Goal: Task Accomplishment & Management: Complete application form

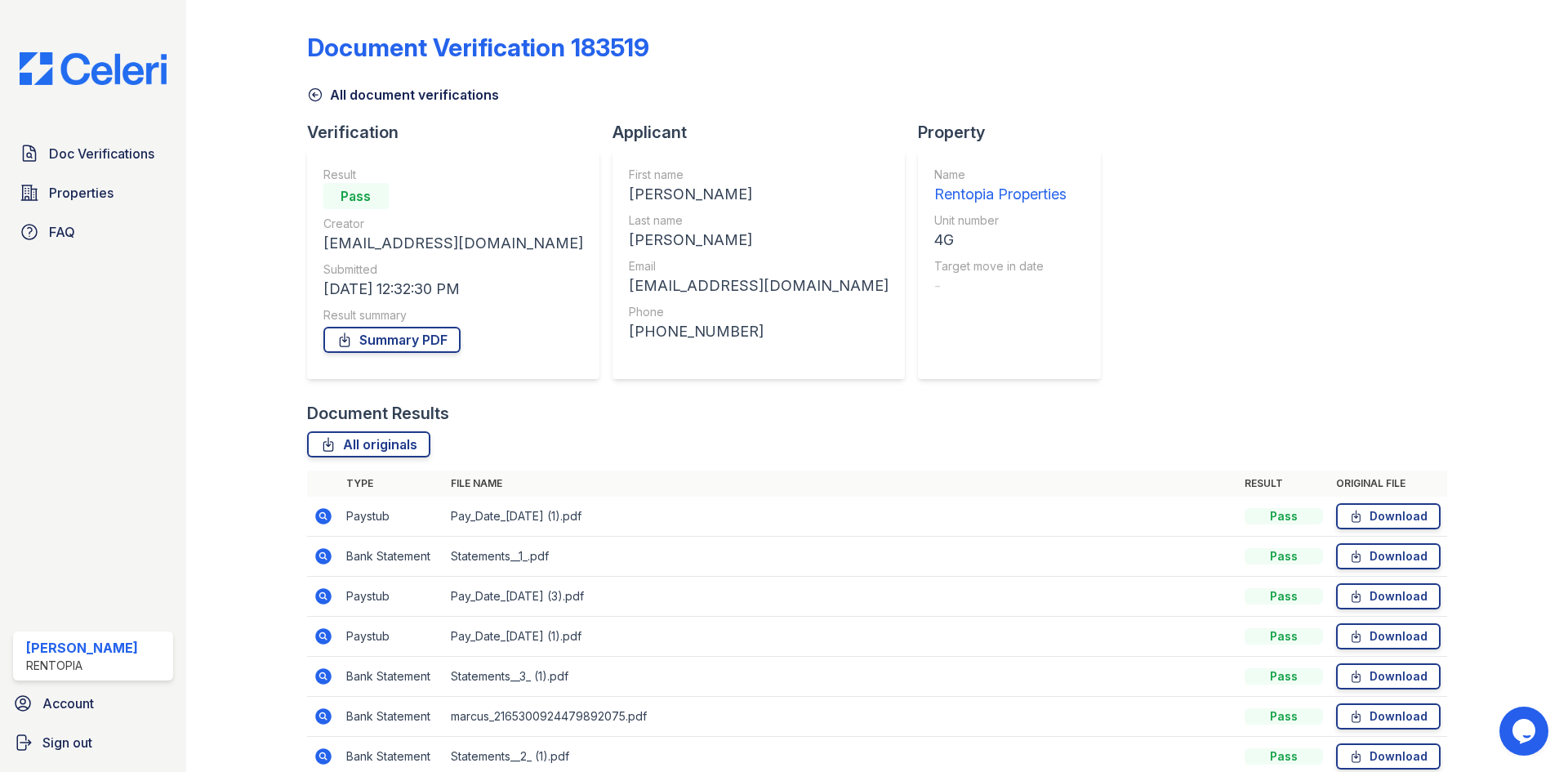
drag, startPoint x: 128, startPoint y: 149, endPoint x: 229, endPoint y: 149, distance: 101.0
click at [128, 149] on span "Doc Verifications" at bounding box center [102, 153] width 105 height 19
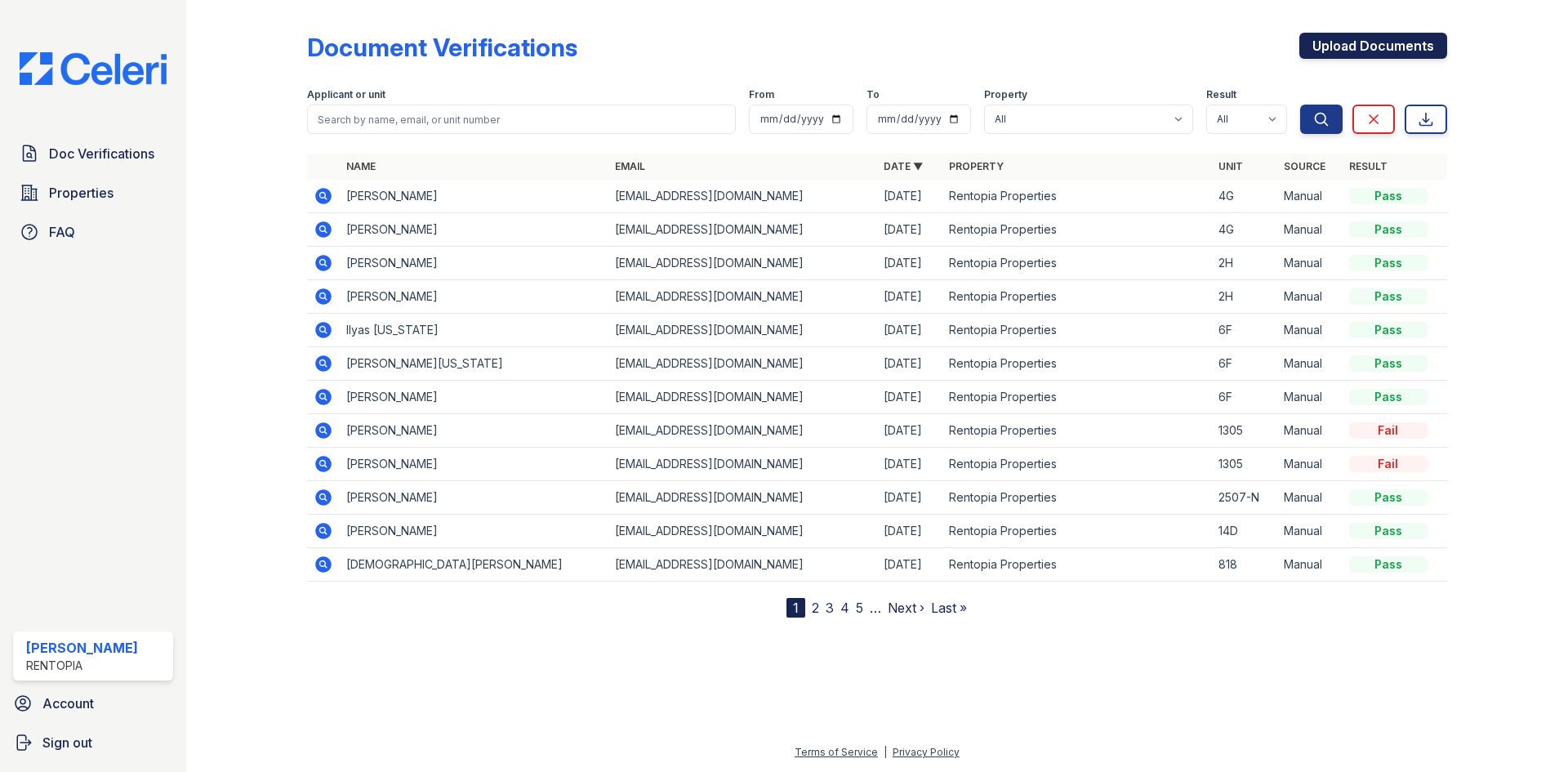
click at [1346, 50] on link "Upload Documents" at bounding box center [1373, 45] width 148 height 26
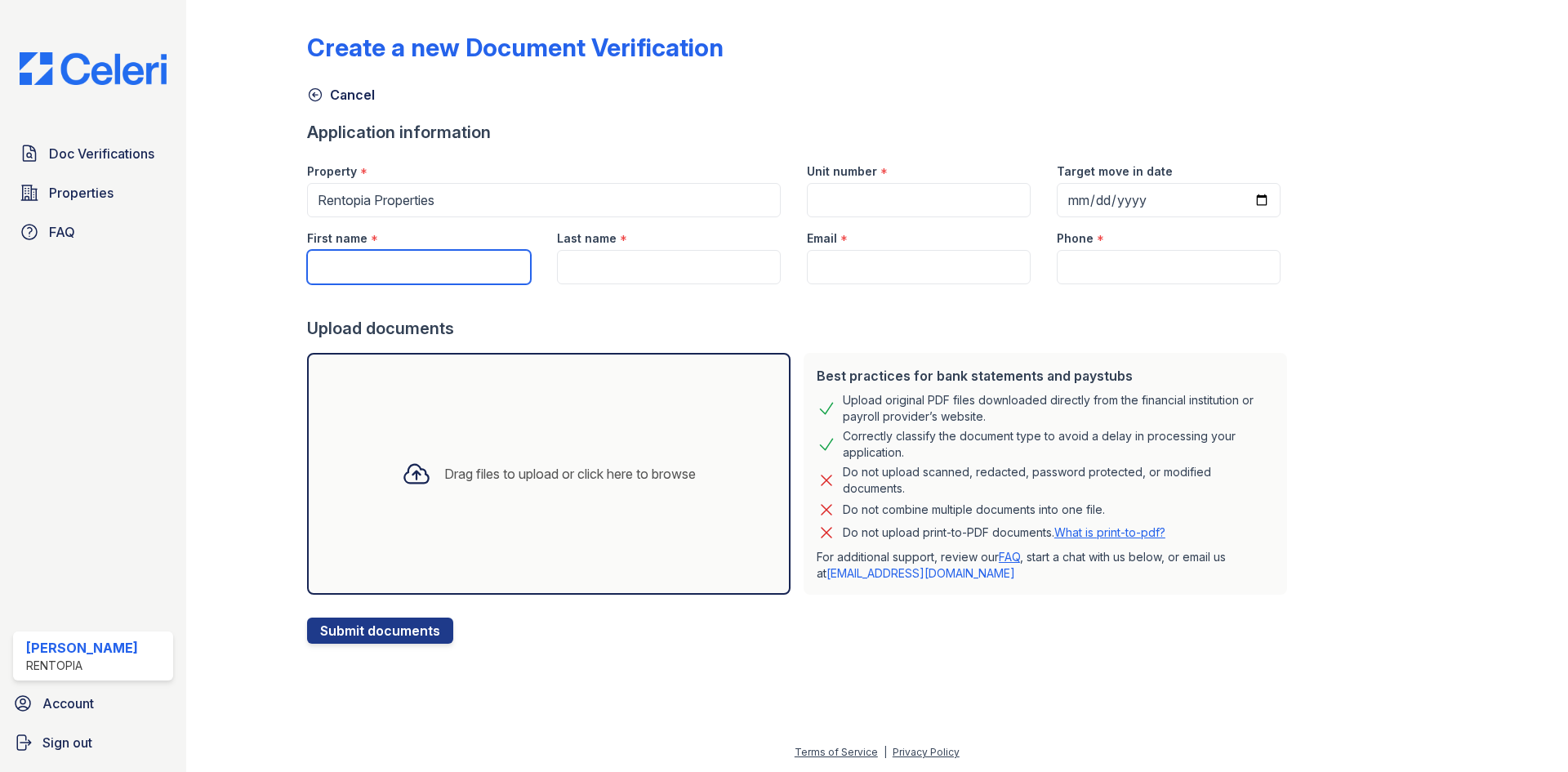
click at [387, 263] on input "First name" at bounding box center [419, 266] width 224 height 34
paste input "Mateo Achinelli"
drag, startPoint x: 441, startPoint y: 265, endPoint x: 361, endPoint y: 269, distance: 80.1
click at [361, 269] on input "Mateo Achinelli" at bounding box center [419, 266] width 224 height 34
type input "Mateo"
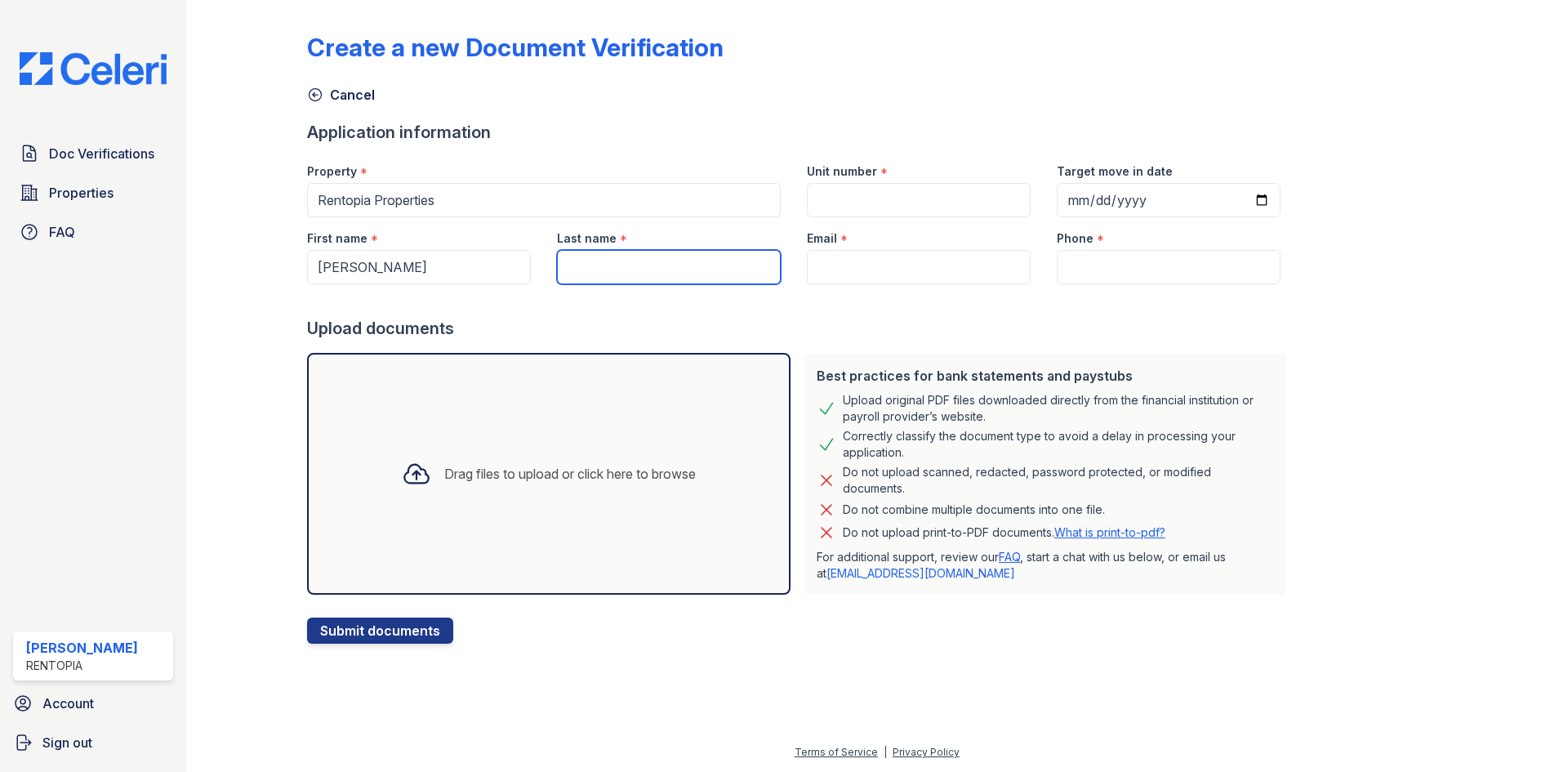
click at [639, 269] on input "Last name" at bounding box center [668, 266] width 224 height 34
paste input "Achinelli"
type input "Achinelli"
click at [847, 271] on input "Email" at bounding box center [919, 266] width 224 height 34
type input "[EMAIL_ADDRESS][DOMAIN_NAME]"
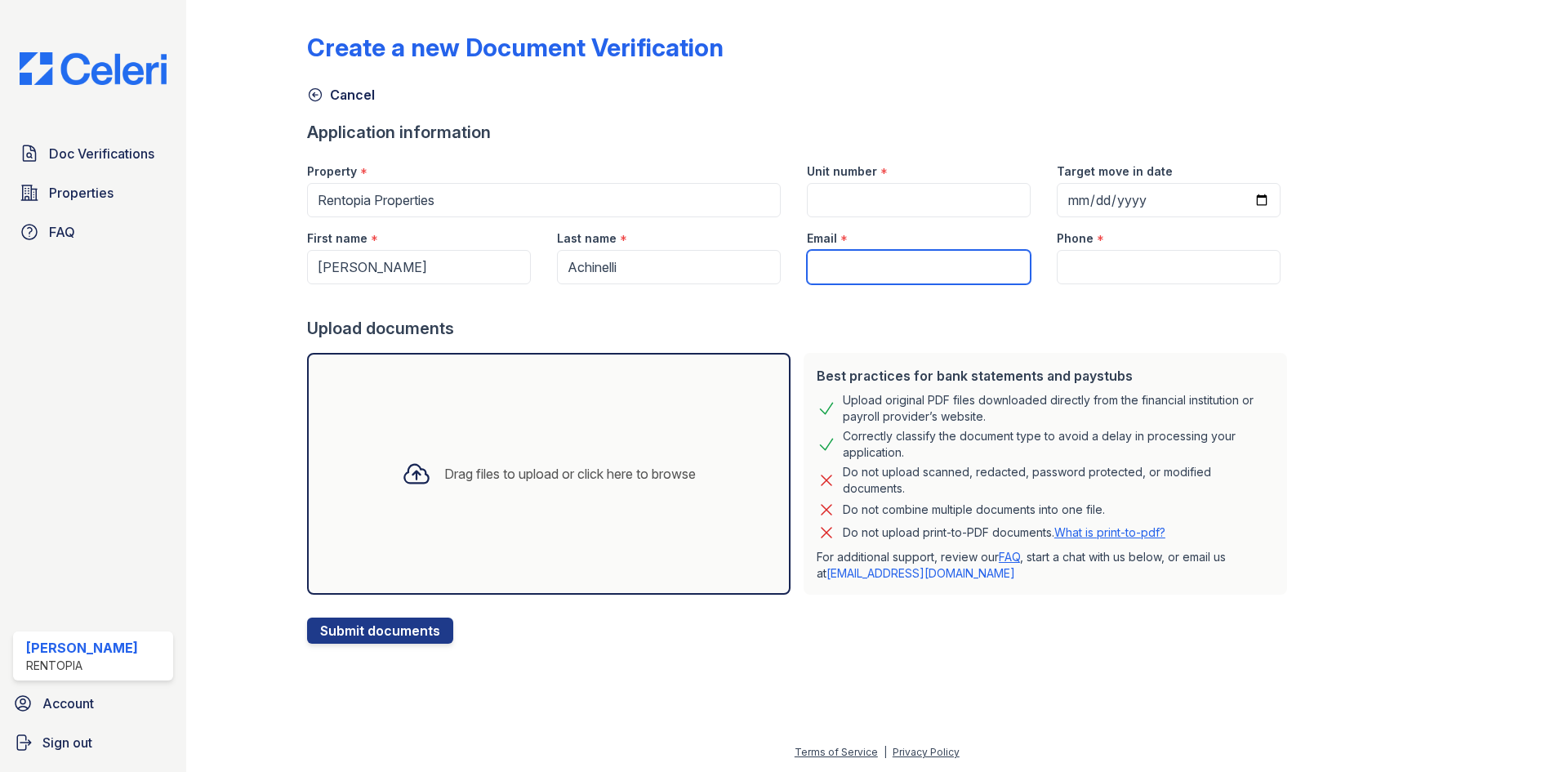
type input "9172021817"
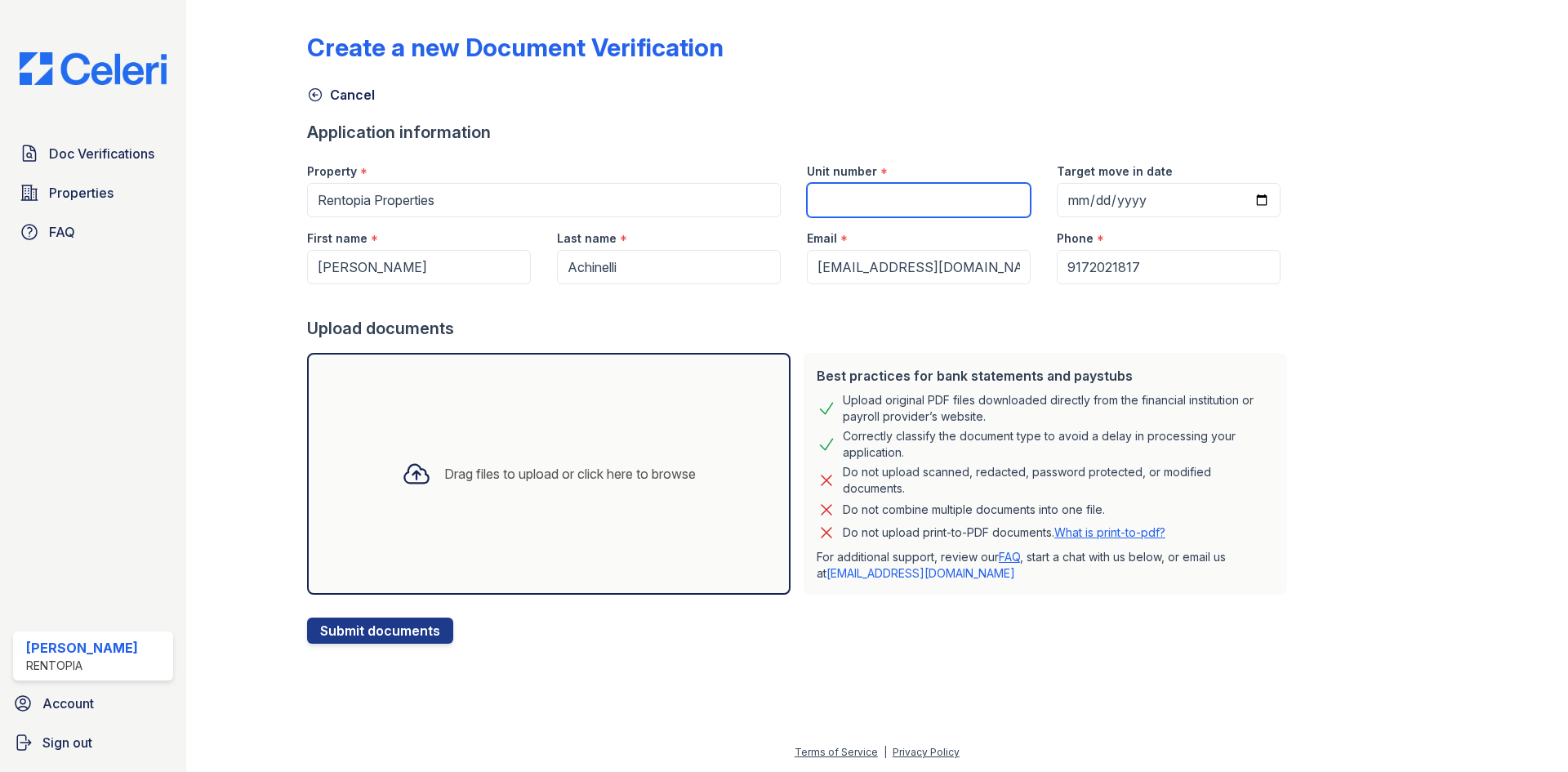
click at [911, 195] on input "Unit number" at bounding box center [919, 199] width 224 height 34
type input "7B"
click at [632, 495] on div "Drag files to upload or click here to browse" at bounding box center [549, 473] width 320 height 56
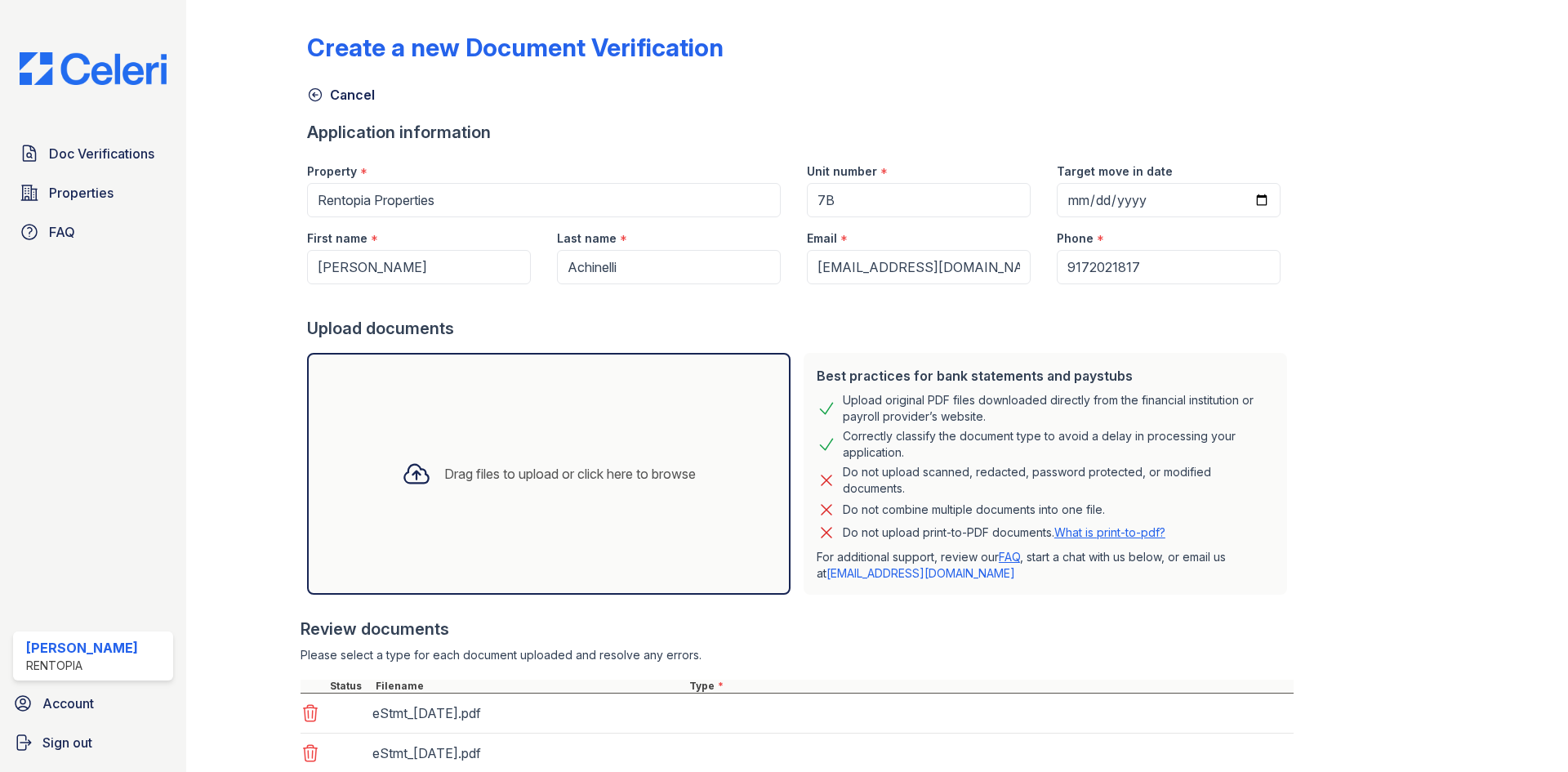
scroll to position [156, 0]
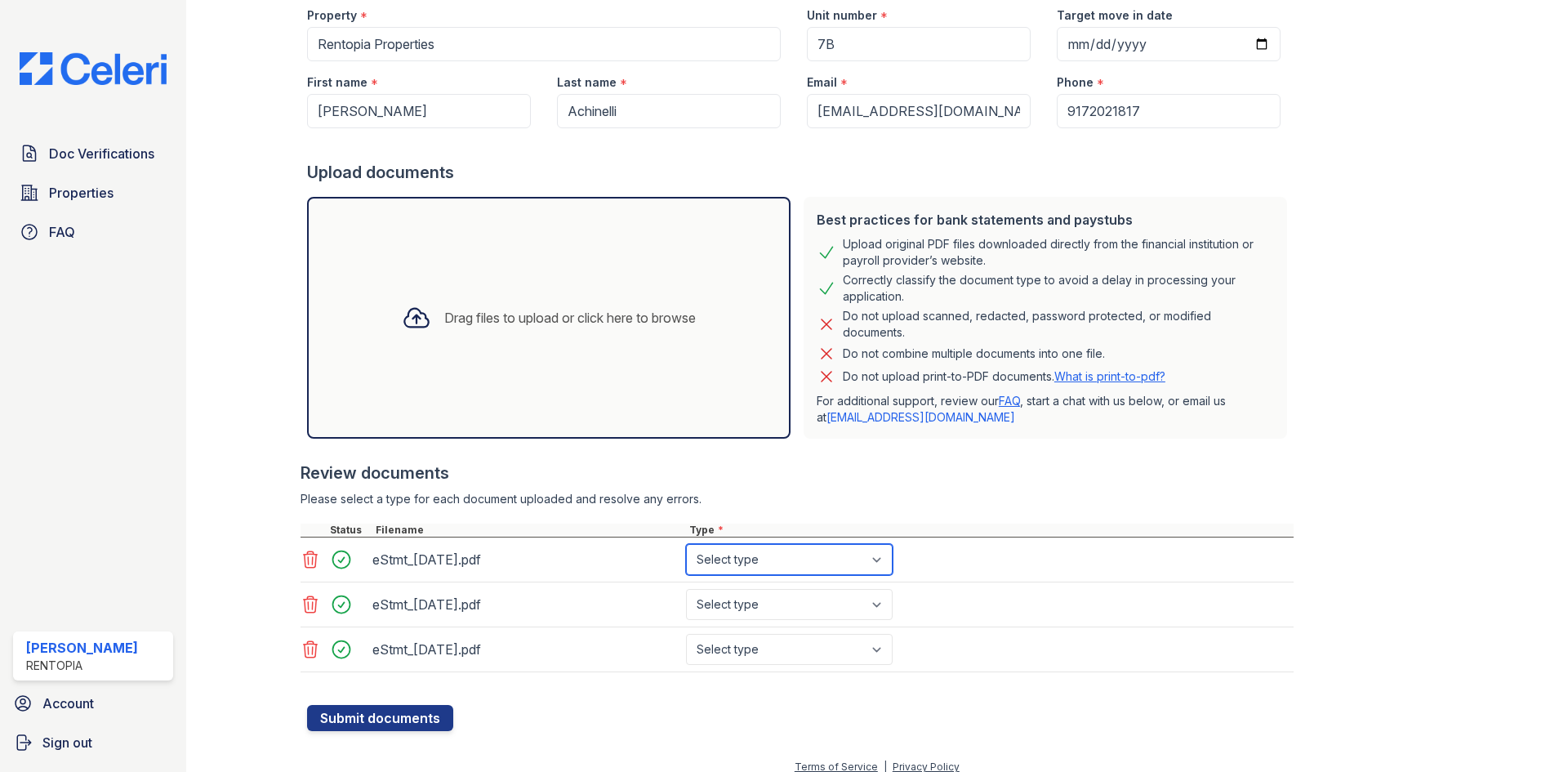
click at [773, 565] on select "Select type Paystub Bank Statement Offer Letter Tax Documents Benefit Award Let…" at bounding box center [789, 559] width 207 height 31
select select "bank_statement"
click at [686, 544] on select "Select type Paystub Bank Statement Offer Letter Tax Documents Benefit Award Let…" at bounding box center [789, 559] width 207 height 31
drag, startPoint x: 763, startPoint y: 608, endPoint x: 769, endPoint y: 621, distance: 14.3
click at [763, 608] on select "Select type Paystub Bank Statement Offer Letter Tax Documents Benefit Award Let…" at bounding box center [789, 603] width 207 height 31
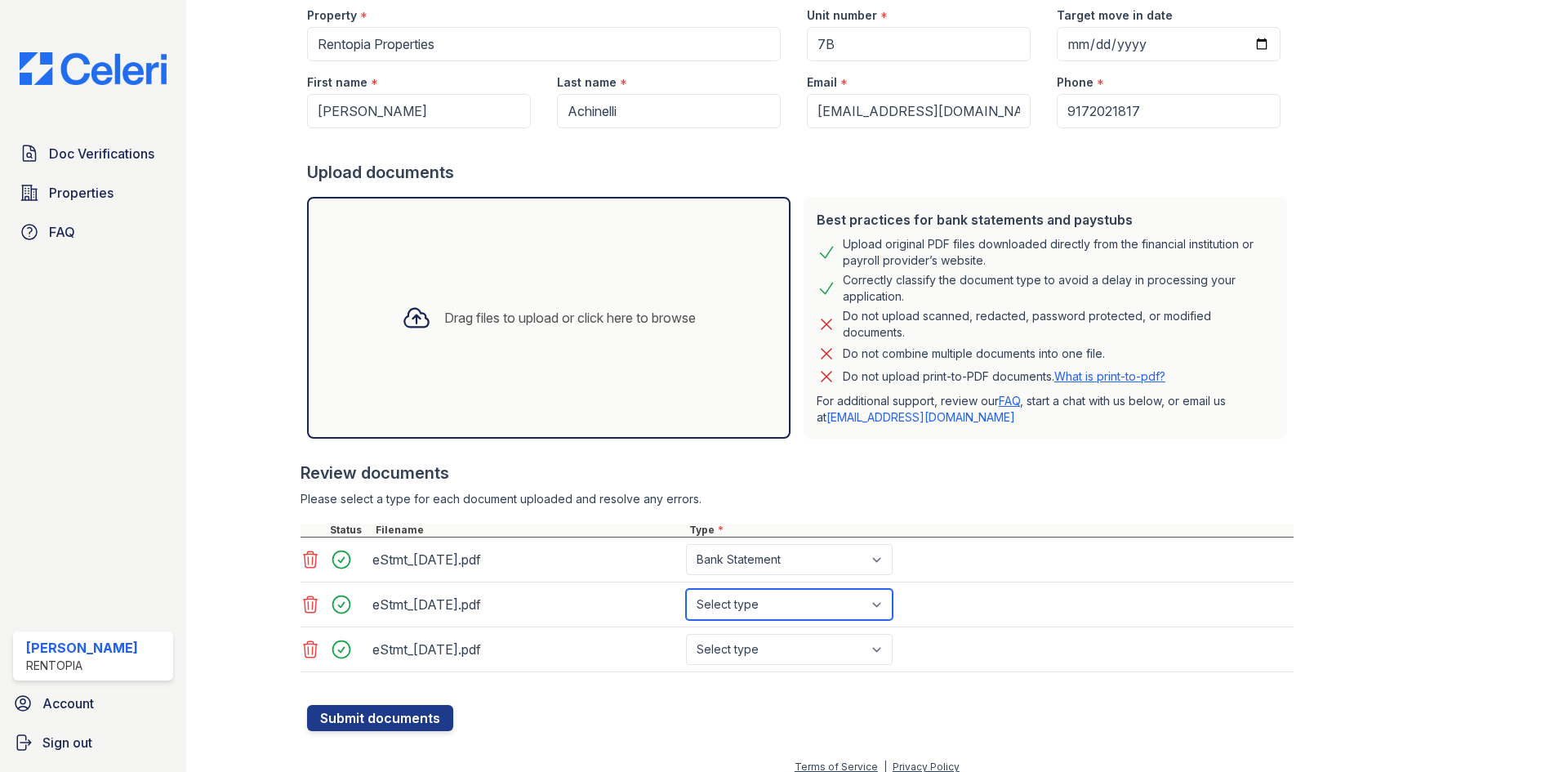
select select "bank_statement"
click at [686, 588] on select "Select type Paystub Bank Statement Offer Letter Tax Documents Benefit Award Let…" at bounding box center [789, 603] width 207 height 31
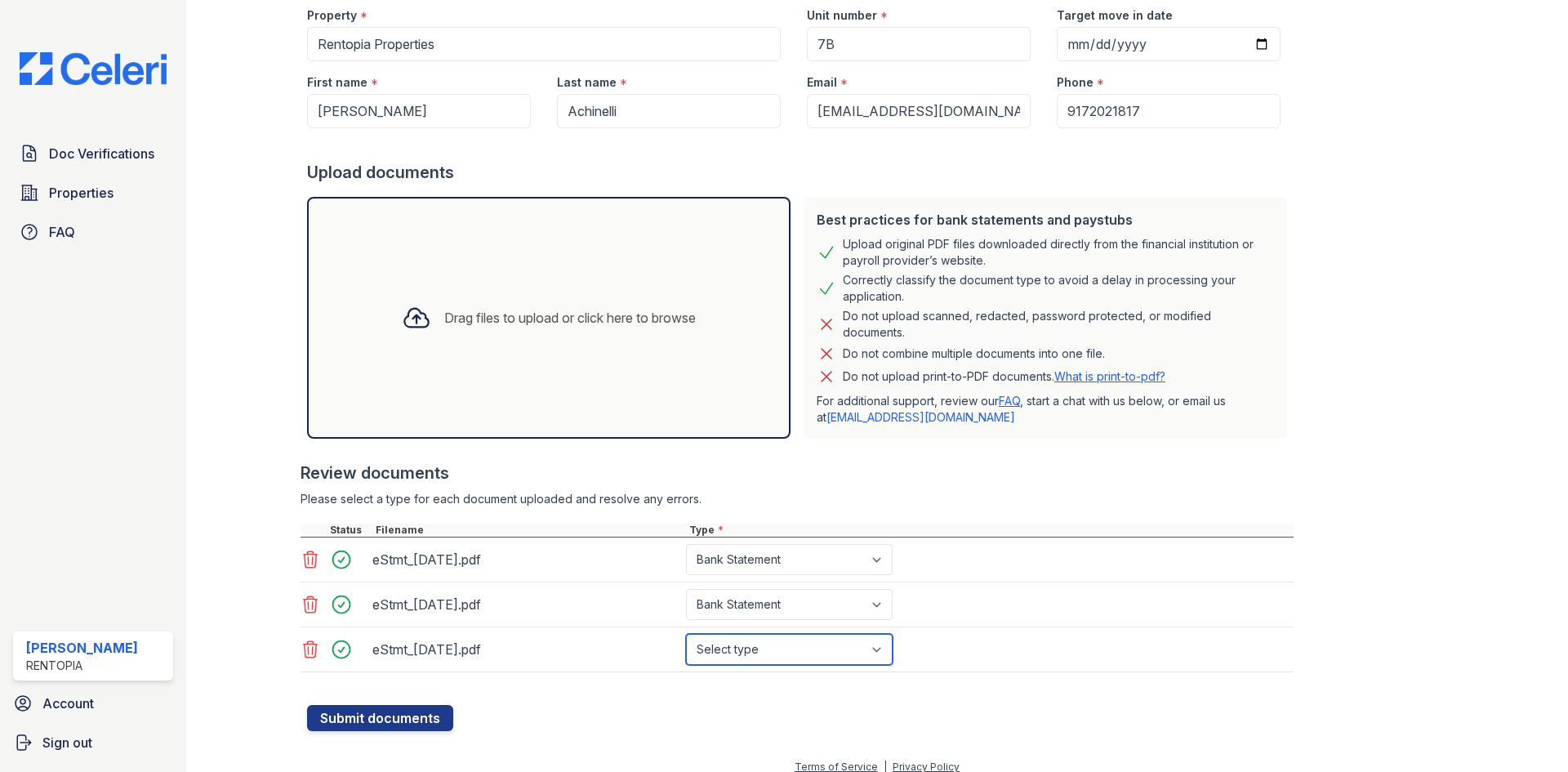
drag, startPoint x: 766, startPoint y: 652, endPoint x: 768, endPoint y: 641, distance: 11.2
click at [766, 652] on select "Select type Paystub Bank Statement Offer Letter Tax Documents Benefit Award Let…" at bounding box center [789, 648] width 207 height 31
select select "bank_statement"
click at [686, 633] on select "Select type Paystub Bank Statement Offer Letter Tax Documents Benefit Award Let…" at bounding box center [789, 648] width 207 height 31
click at [382, 719] on button "Submit documents" at bounding box center [380, 717] width 146 height 26
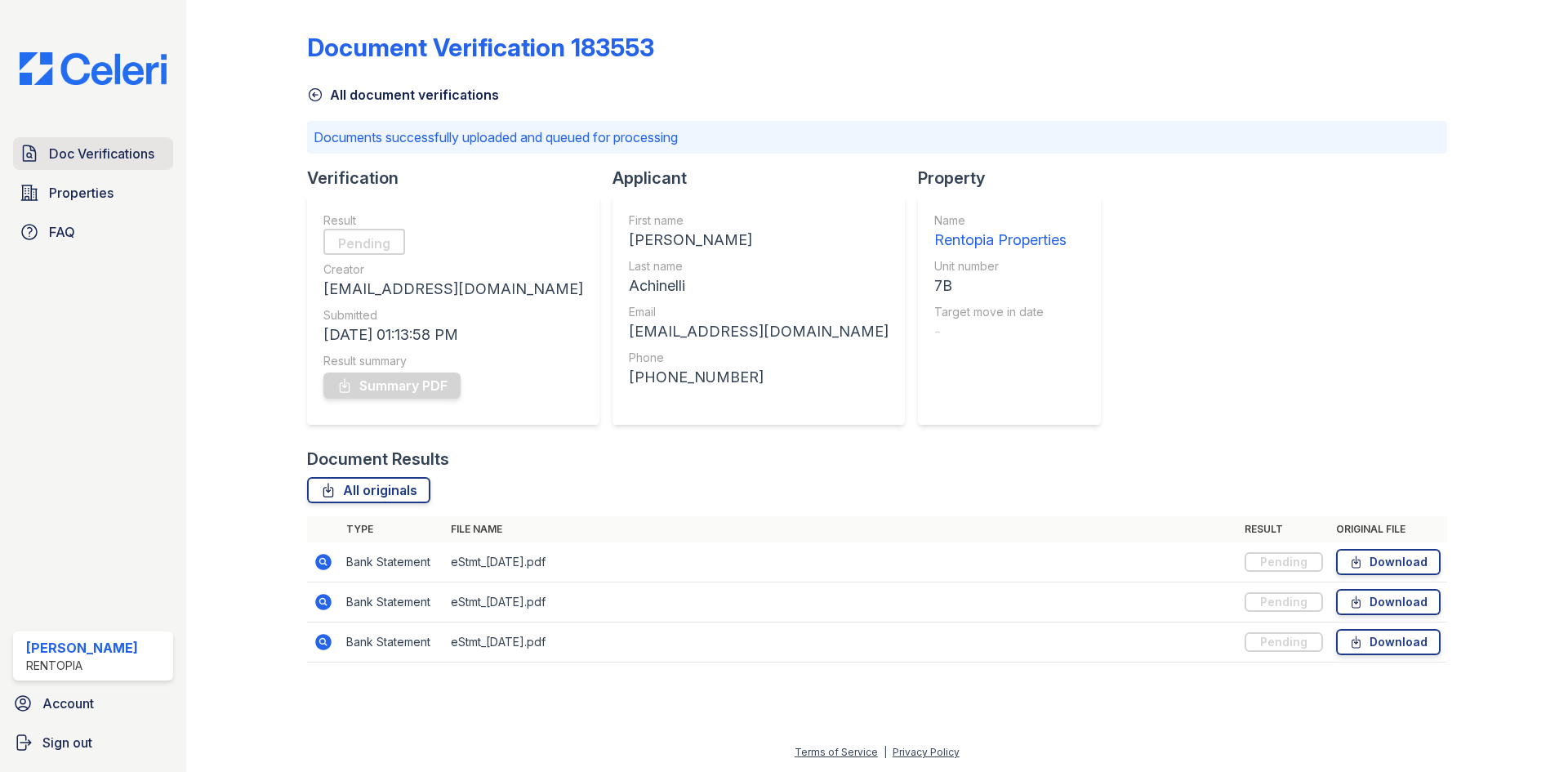
click at [88, 149] on span "Doc Verifications" at bounding box center [102, 153] width 105 height 19
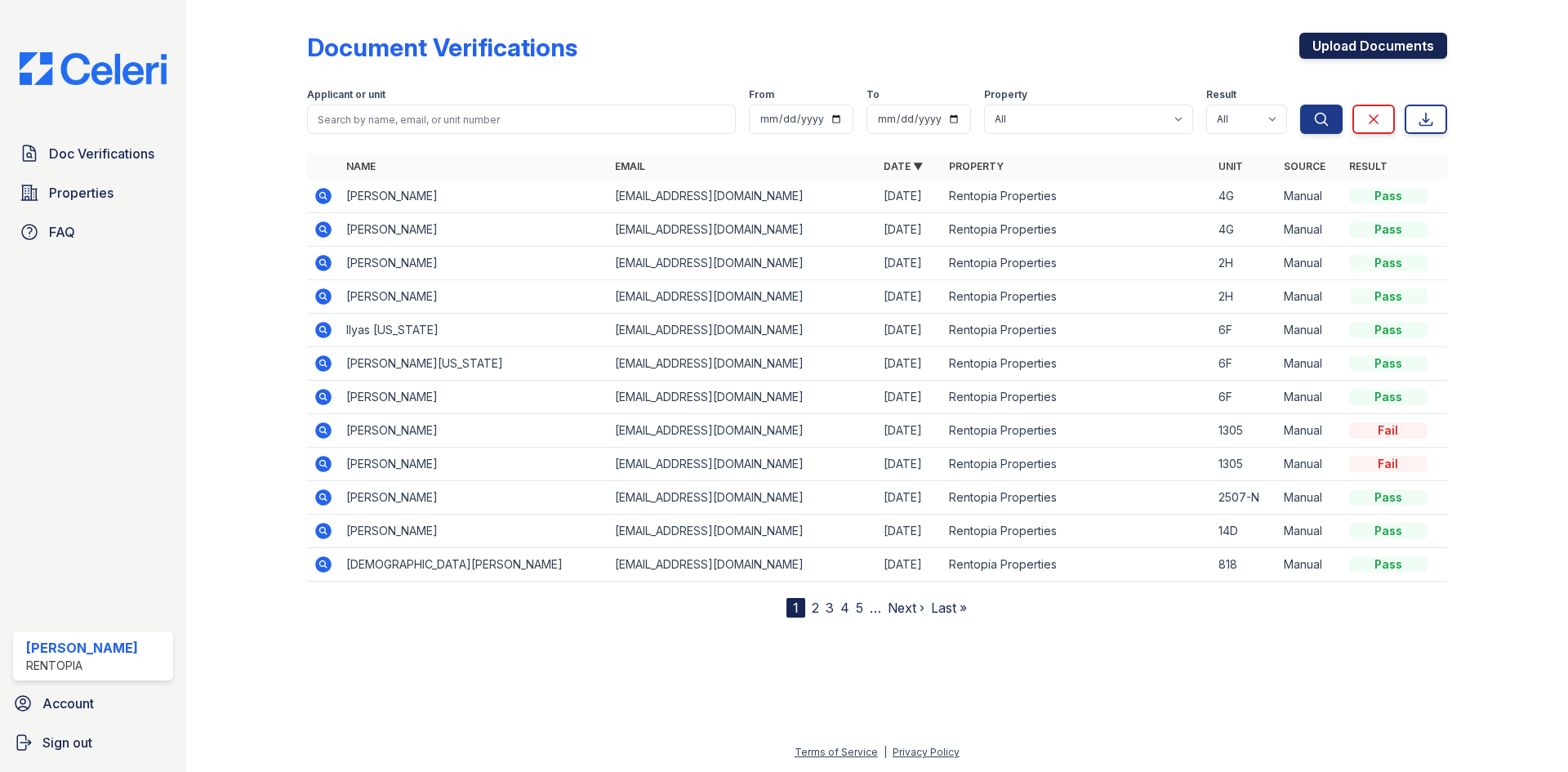
click at [1384, 44] on link "Upload Documents" at bounding box center [1373, 45] width 148 height 26
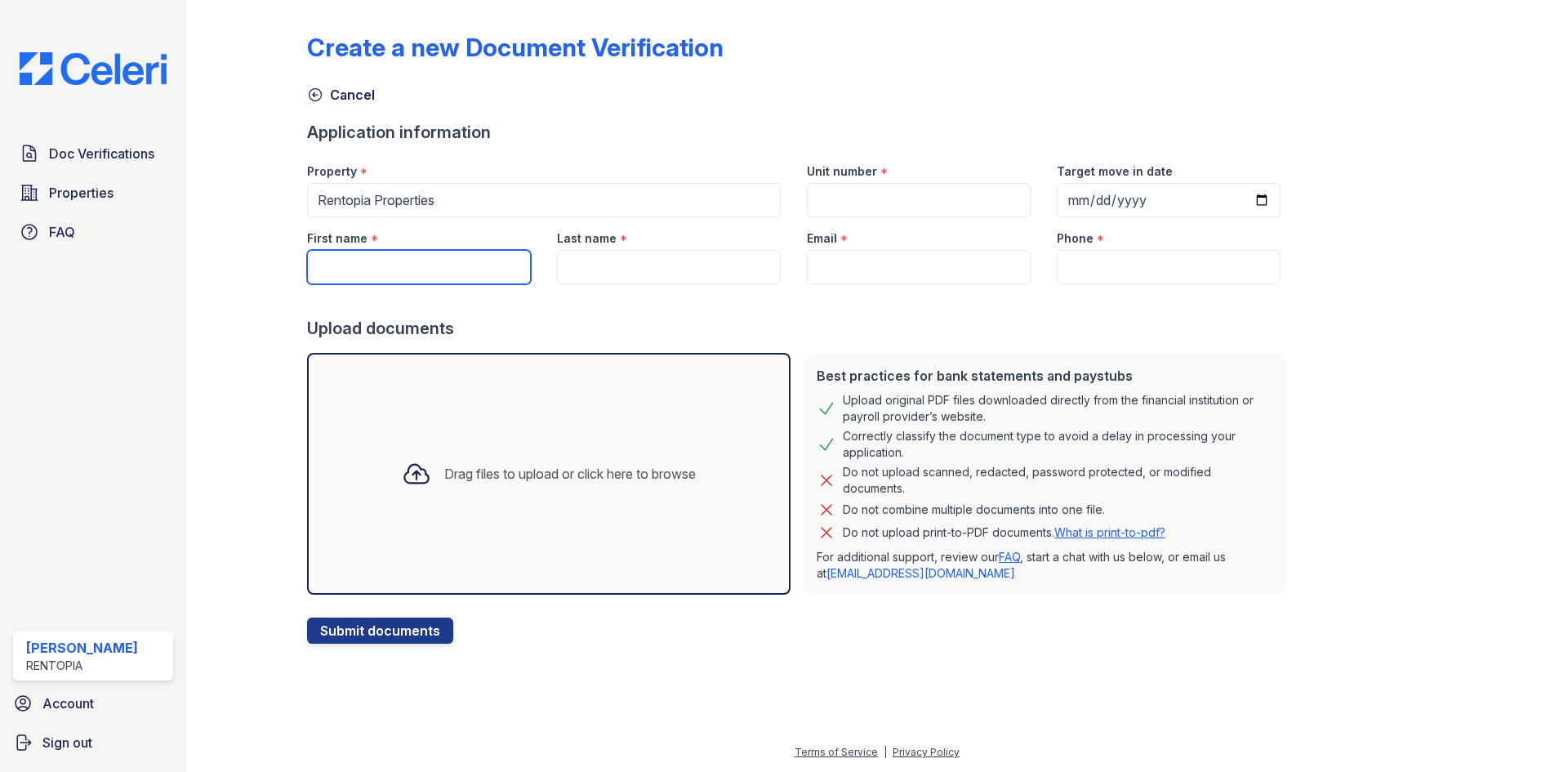
click at [424, 258] on input "First name" at bounding box center [419, 266] width 224 height 34
paste input "Ricardo Achinelli"
drag, startPoint x: 434, startPoint y: 264, endPoint x: 371, endPoint y: 271, distance: 63.4
click at [371, 271] on input "Ricardo Achinelli" at bounding box center [419, 266] width 224 height 34
type input "[PERSON_NAME]"
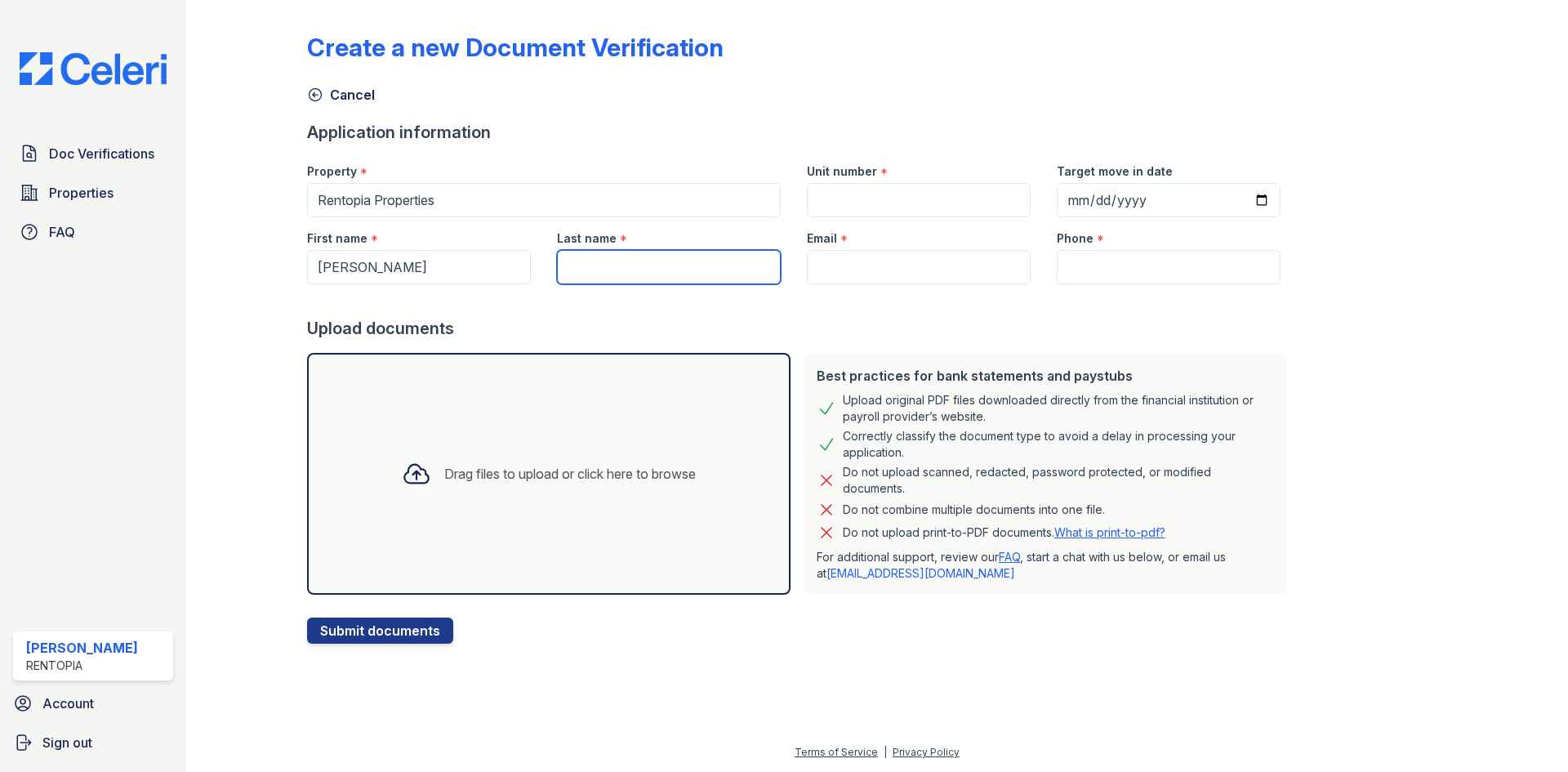
click at [665, 267] on input "Last name" at bounding box center [668, 266] width 224 height 34
paste input "Achinelli"
type input "Achinelli"
click at [829, 266] on input "Email" at bounding box center [919, 266] width 224 height 34
type input "[EMAIL_ADDRESS][DOMAIN_NAME]"
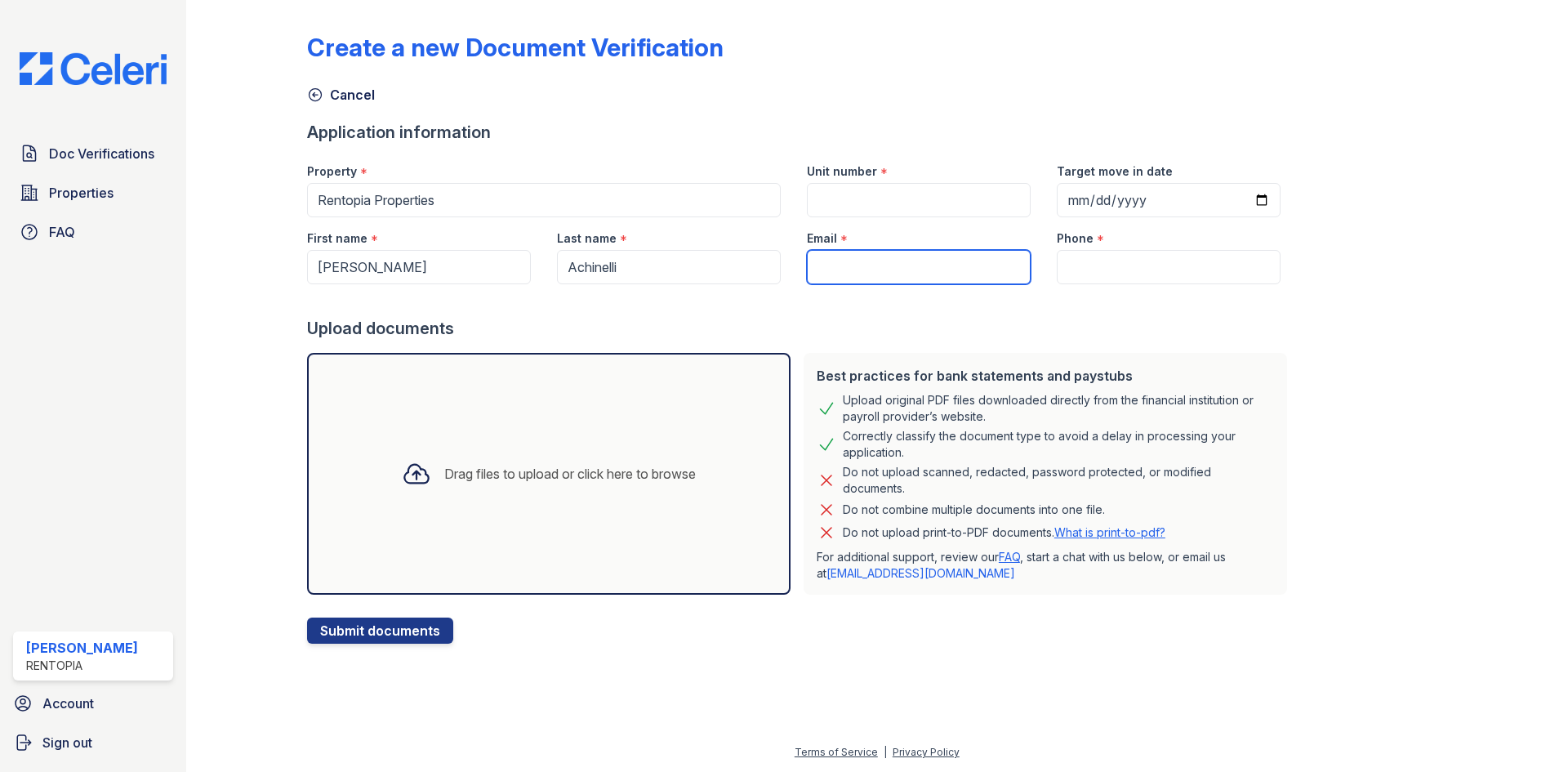
type input "9172021817"
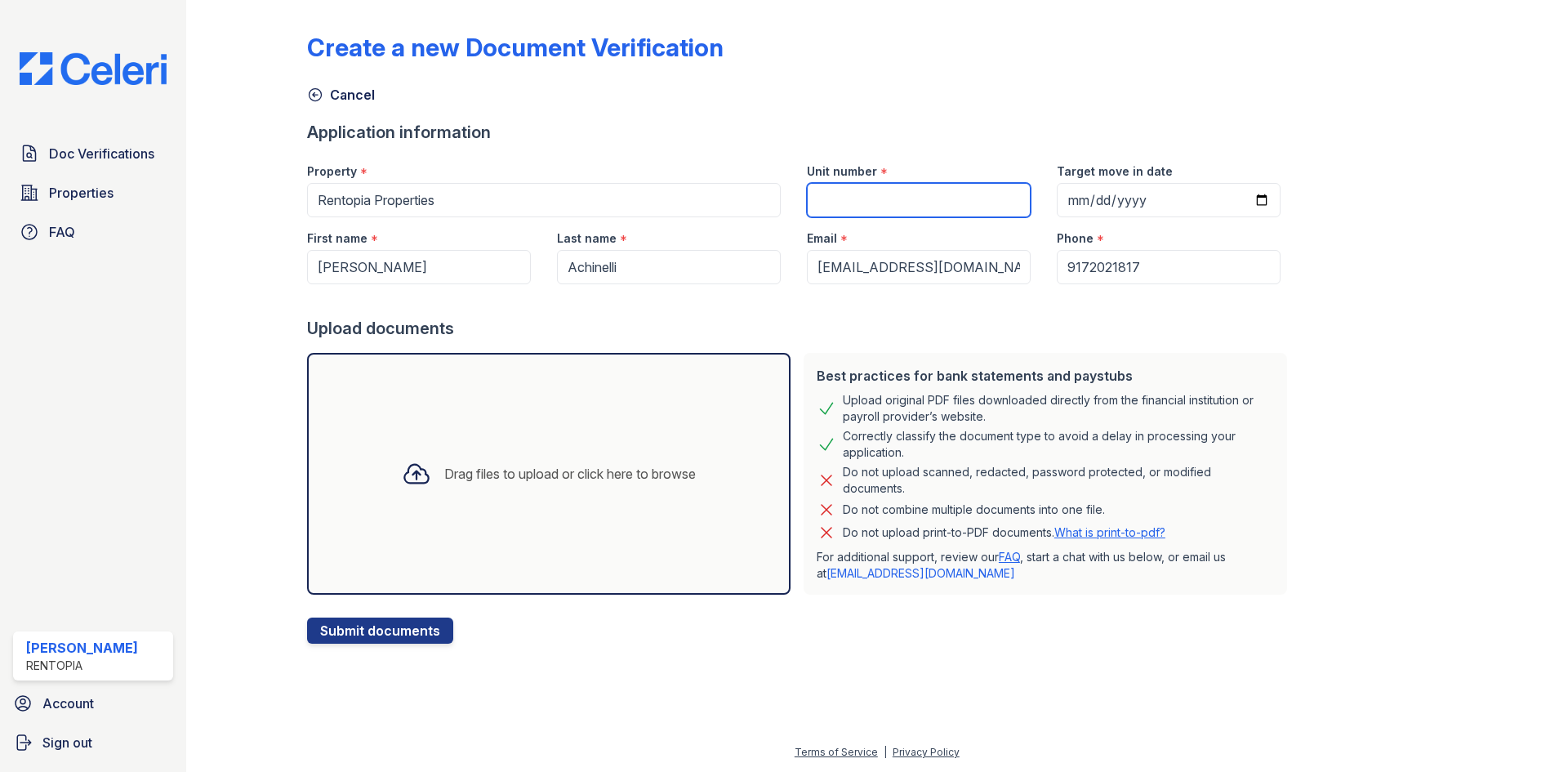
click at [886, 199] on input "Unit number" at bounding box center [919, 199] width 224 height 34
type input "7B"
drag, startPoint x: 474, startPoint y: 494, endPoint x: 484, endPoint y: 479, distance: 18.0
click at [474, 494] on div "Drag files to upload or click here to browse" at bounding box center [549, 473] width 320 height 56
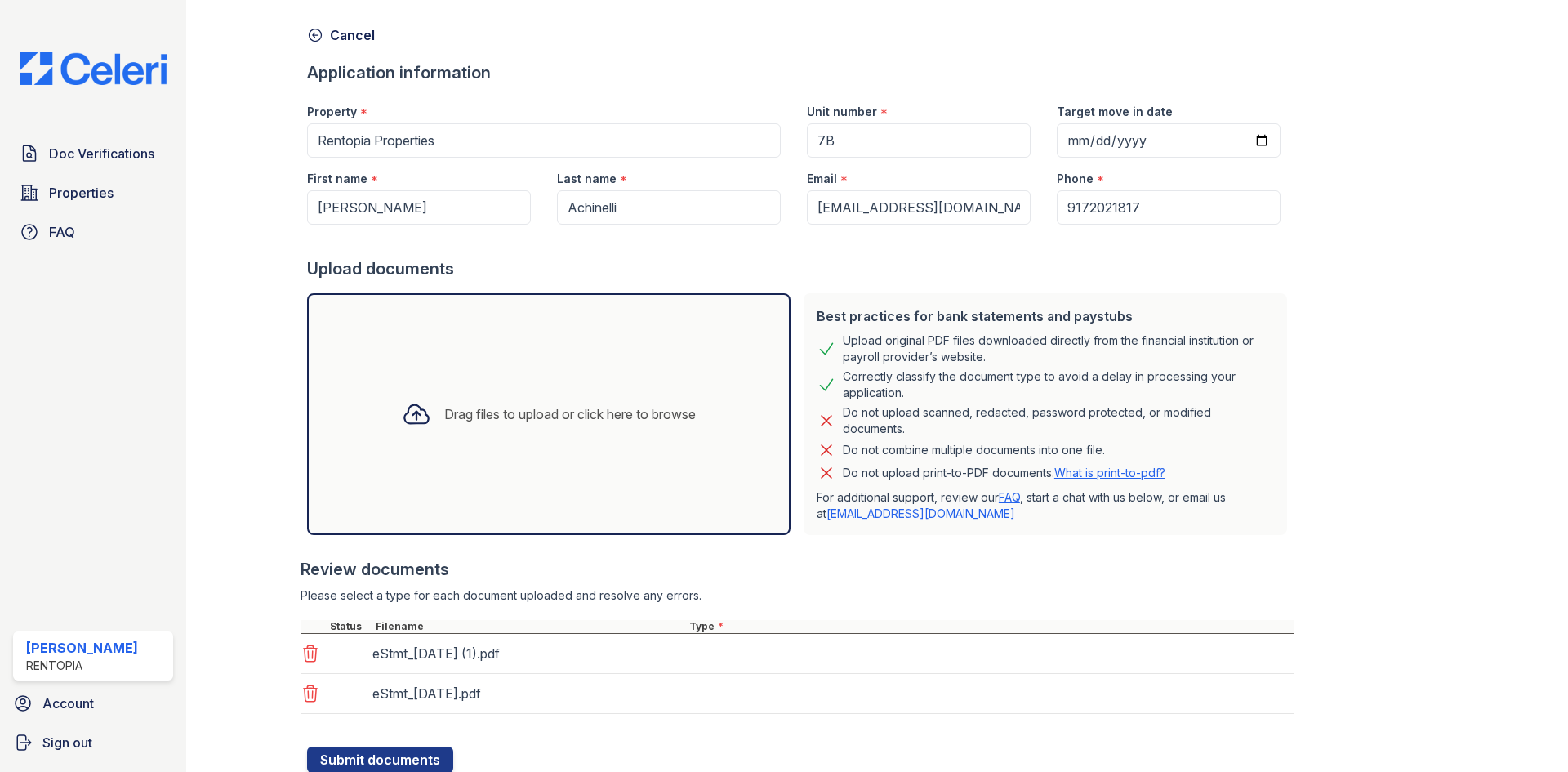
scroll to position [116, 0]
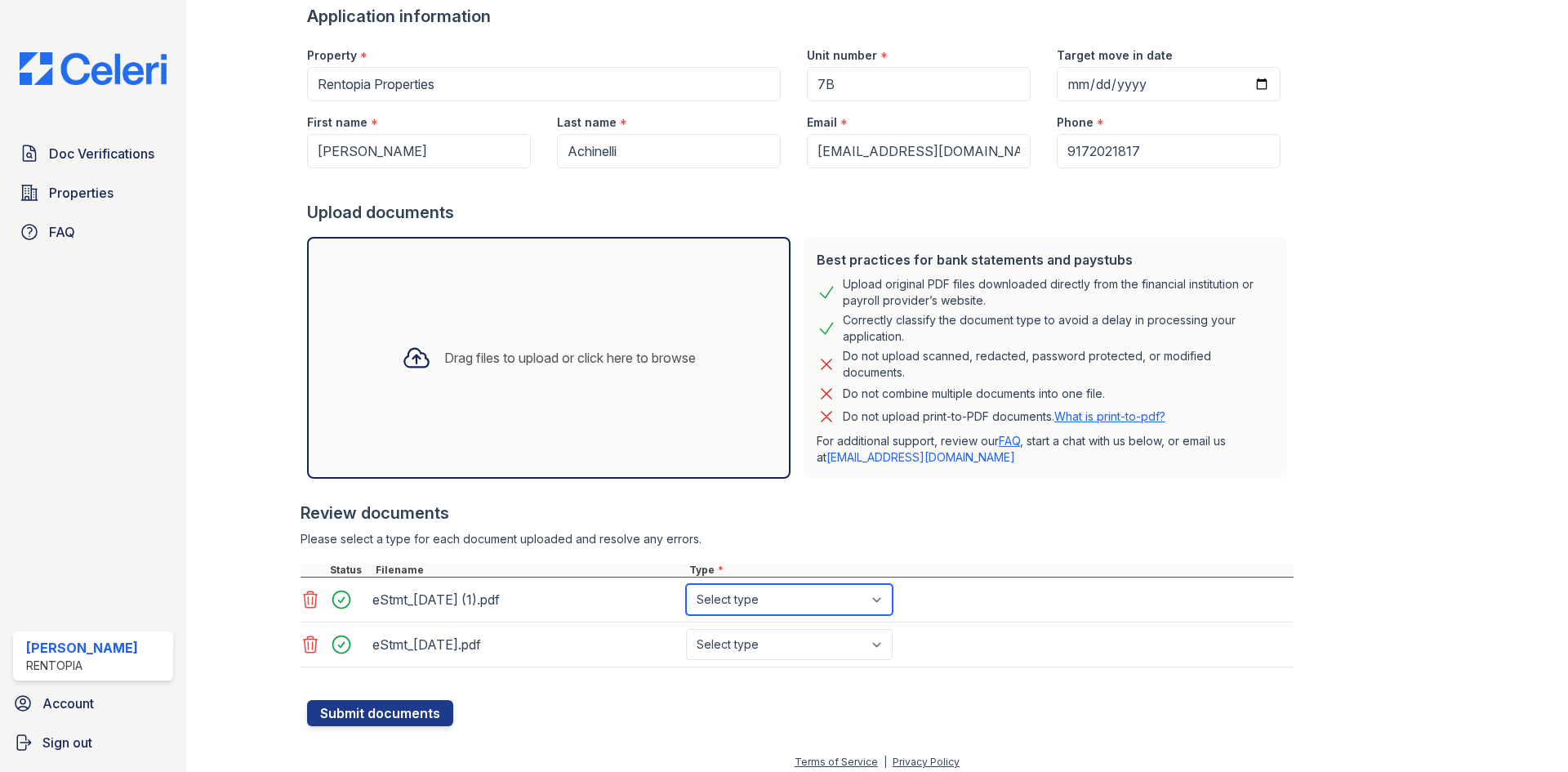
click at [819, 598] on select "Select type Paystub Bank Statement Offer Letter Tax Documents Benefit Award Let…" at bounding box center [789, 599] width 207 height 31
select select "bank_statement"
click at [686, 584] on select "Select type Paystub Bank Statement Offer Letter Tax Documents Benefit Award Let…" at bounding box center [789, 599] width 207 height 31
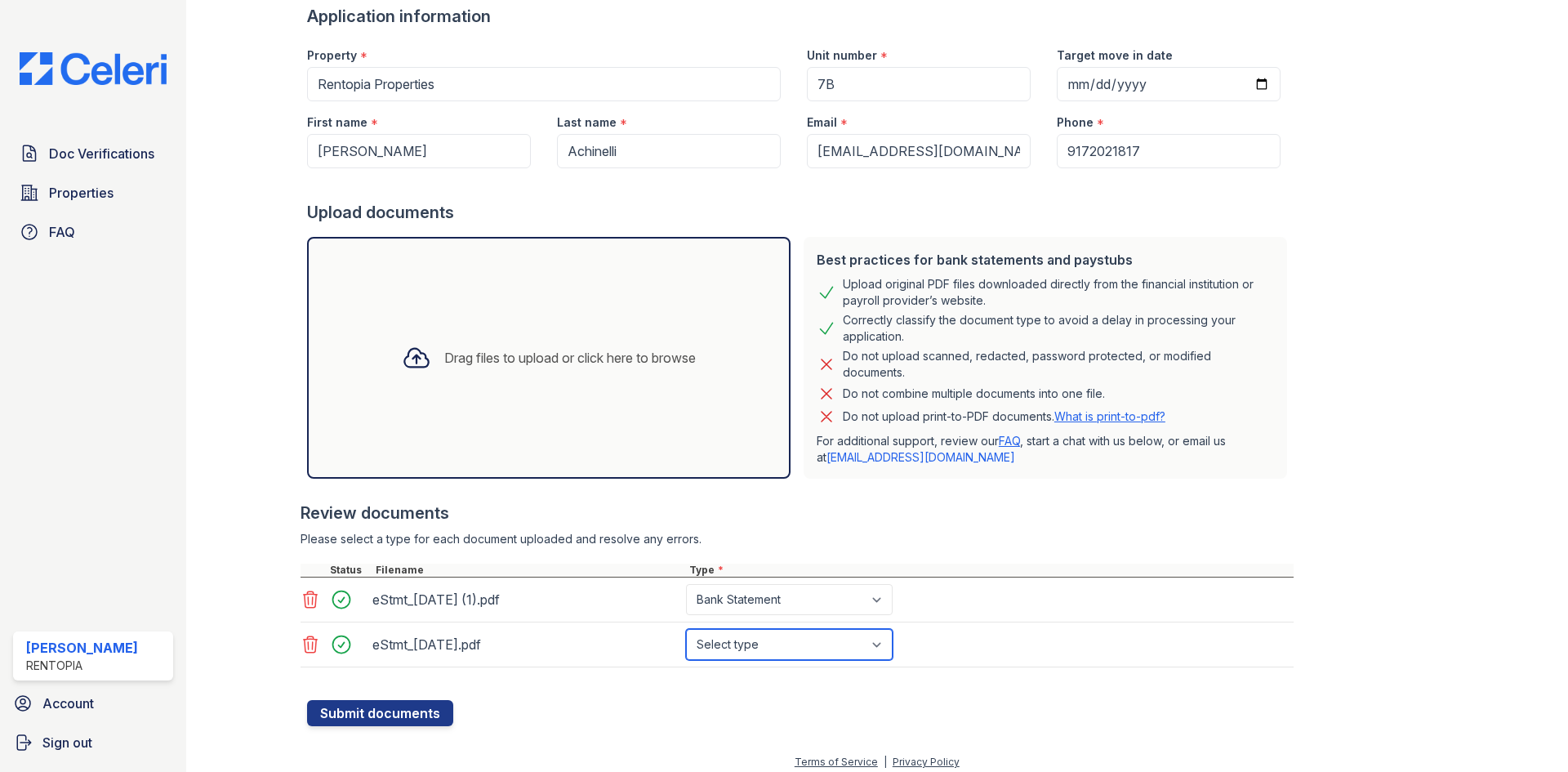
drag, startPoint x: 794, startPoint y: 643, endPoint x: 798, endPoint y: 629, distance: 14.6
click at [794, 643] on select "Select type Paystub Bank Statement Offer Letter Tax Documents Benefit Award Let…" at bounding box center [789, 643] width 207 height 31
select select "bank_statement"
click at [686, 628] on select "Select type Paystub Bank Statement Offer Letter Tax Documents Benefit Award Let…" at bounding box center [789, 643] width 207 height 31
click at [392, 719] on button "Submit documents" at bounding box center [380, 713] width 146 height 26
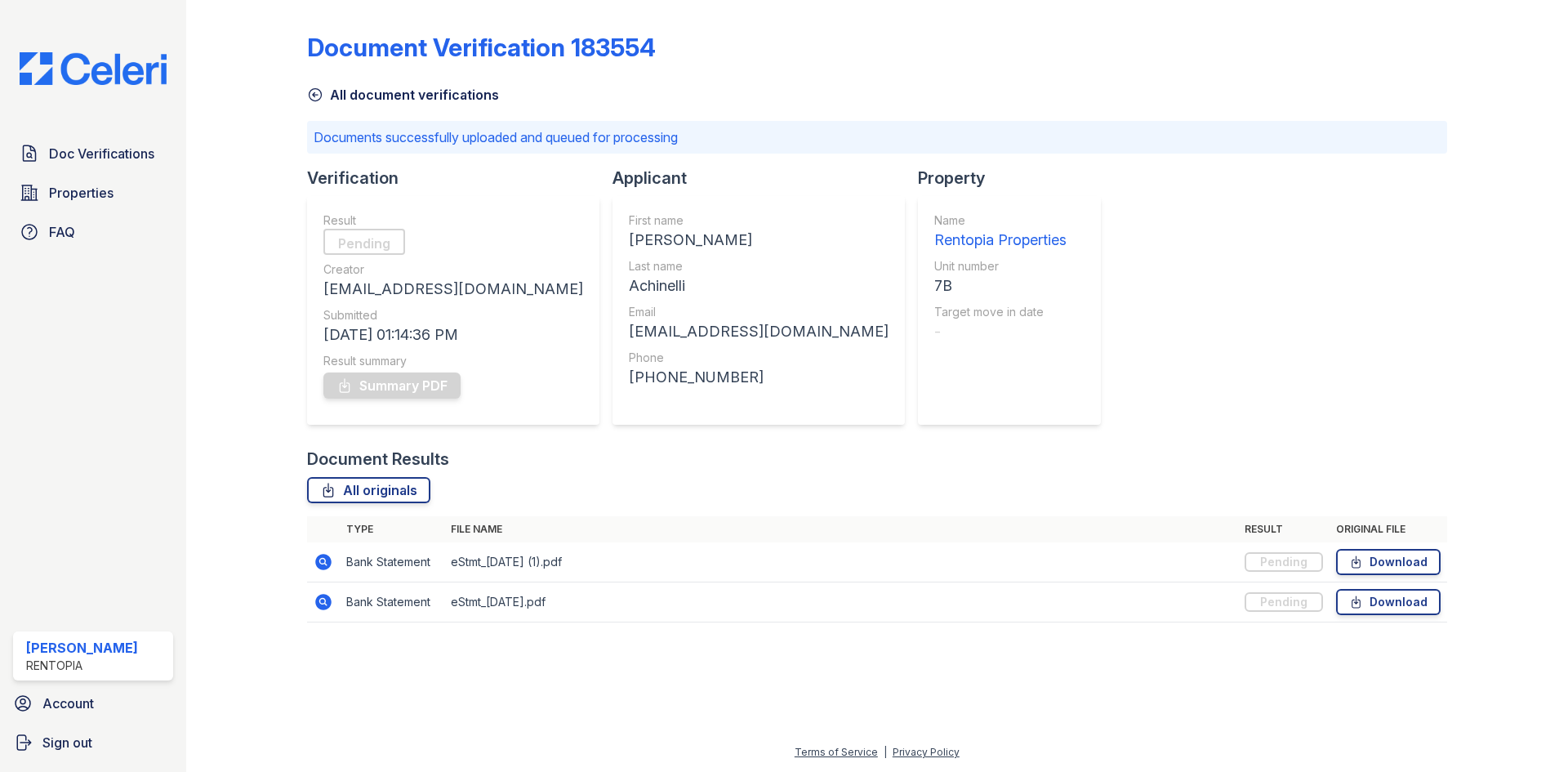
drag, startPoint x: 139, startPoint y: 152, endPoint x: 201, endPoint y: 149, distance: 62.1
click at [139, 152] on span "Doc Verifications" at bounding box center [102, 153] width 105 height 19
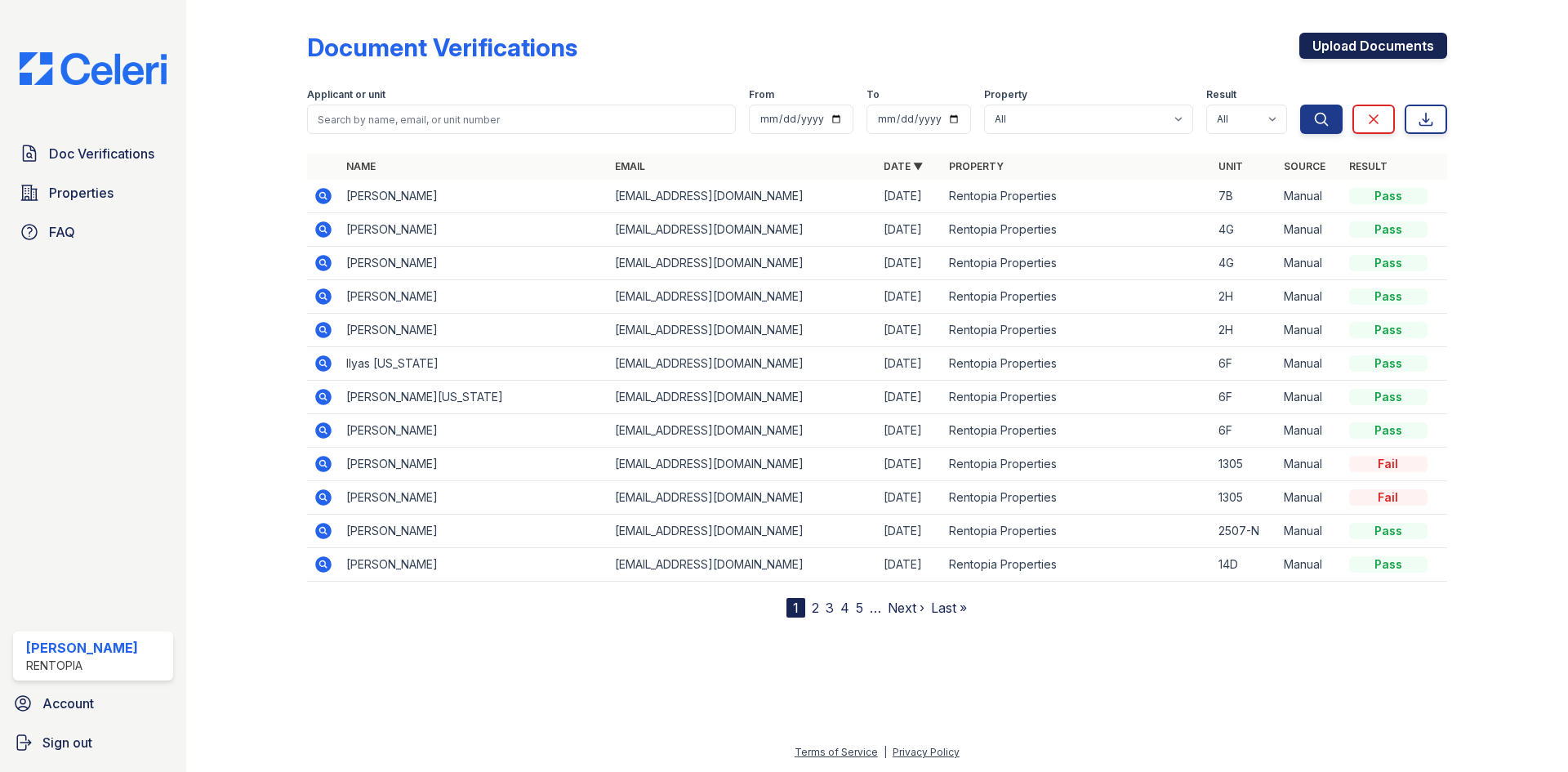
click at [1386, 43] on link "Upload Documents" at bounding box center [1373, 45] width 148 height 26
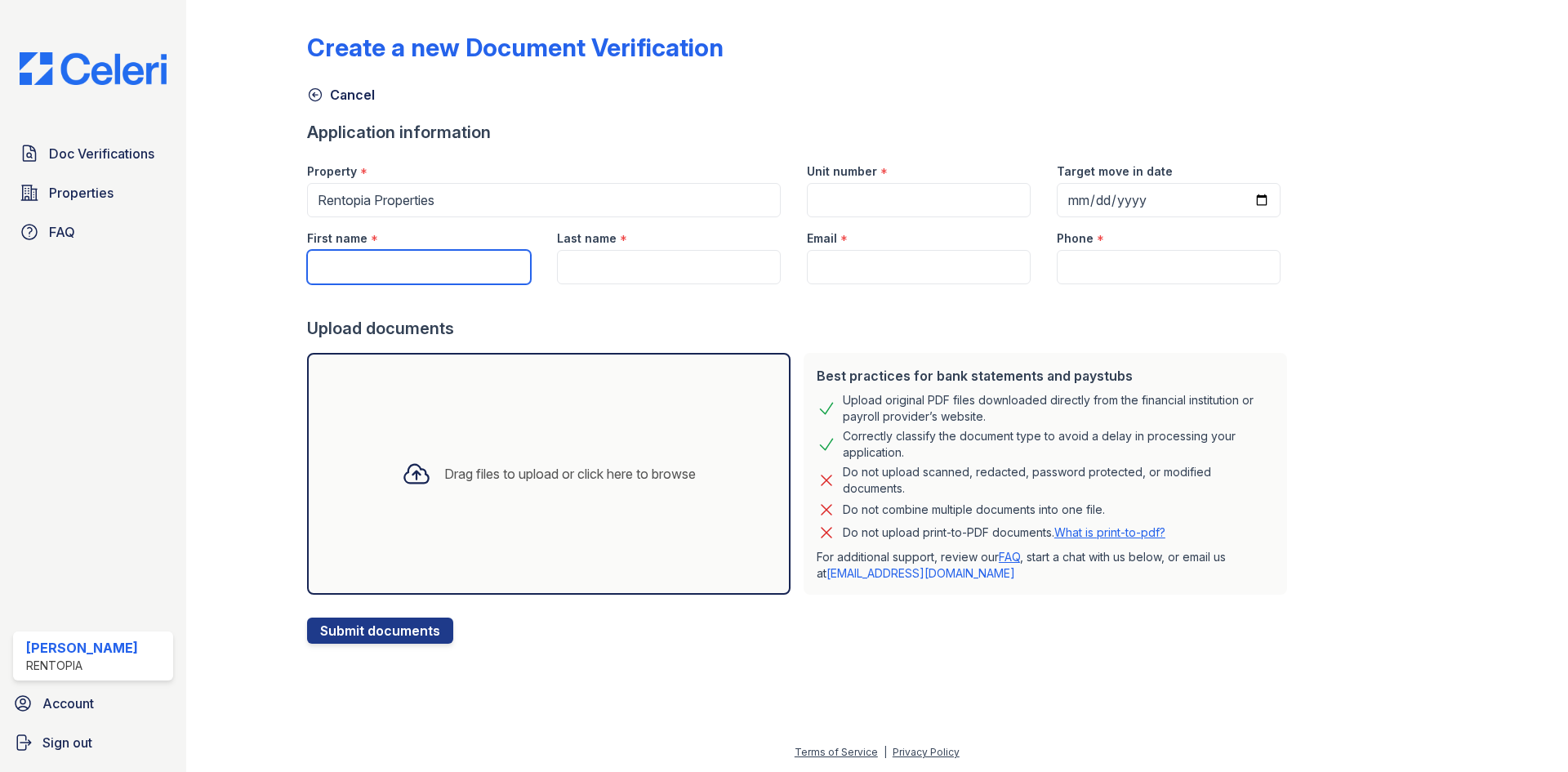
click at [404, 267] on input "First name" at bounding box center [419, 266] width 224 height 34
paste input "Jamie Stuart"
click at [359, 269] on input "Jamie Stuart" at bounding box center [419, 266] width 224 height 34
type input "Jamie"
click at [613, 269] on input "Last name" at bounding box center [668, 266] width 224 height 34
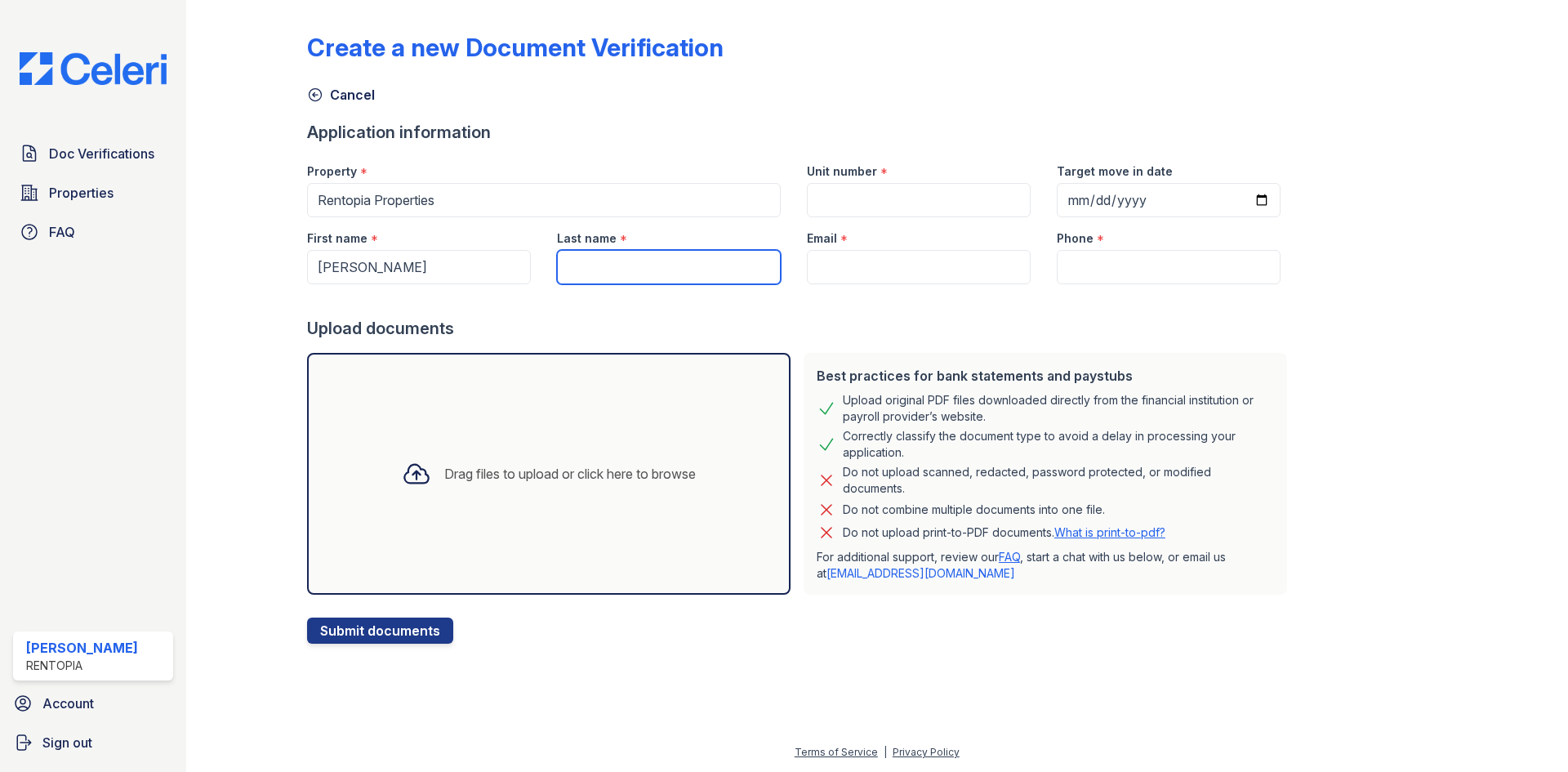
paste input "Stuart"
type input "Stuart"
click at [851, 259] on input "Email" at bounding box center [919, 266] width 224 height 34
type input "[EMAIL_ADDRESS][DOMAIN_NAME]"
type input "9172021817"
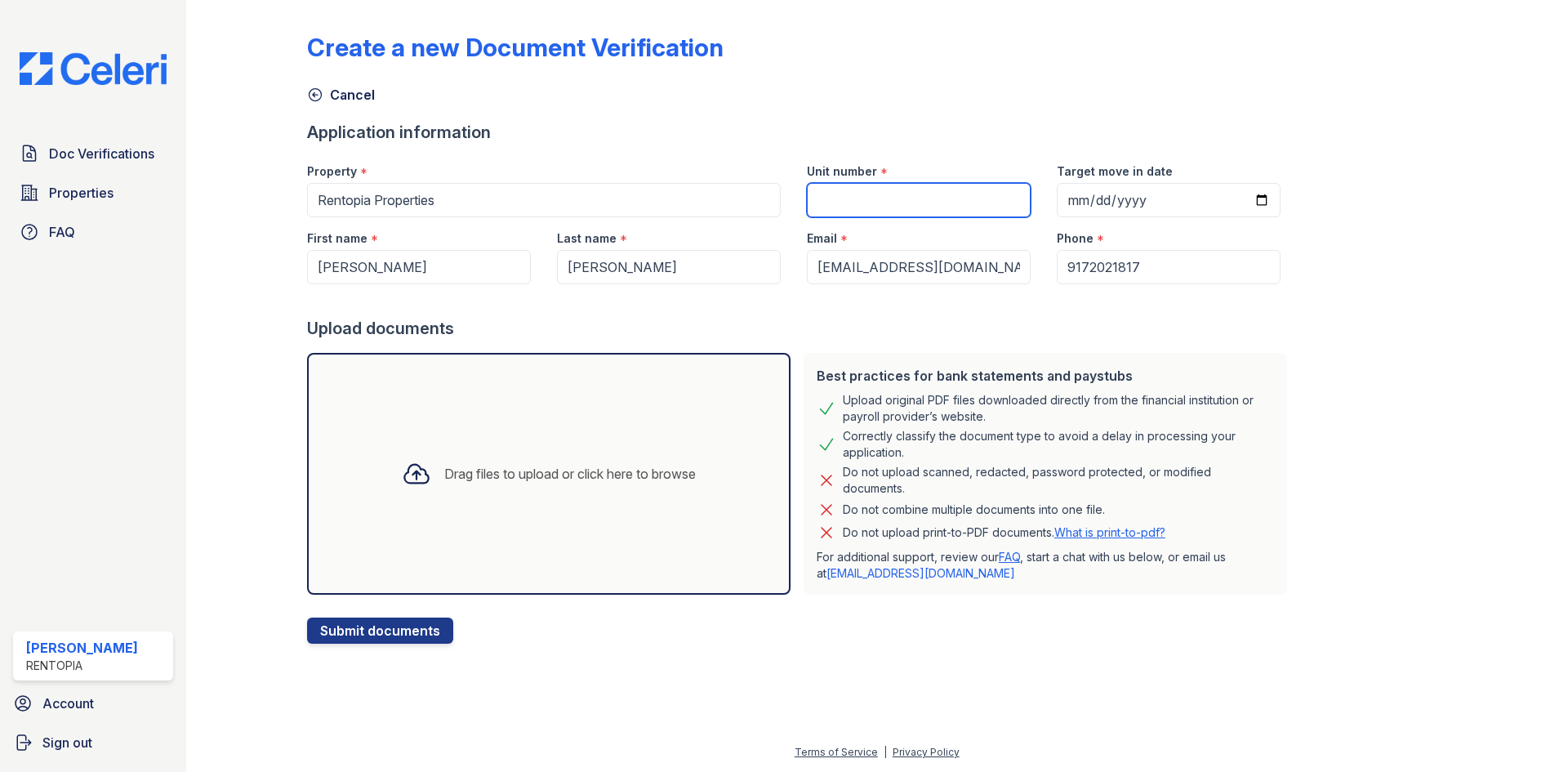
click at [859, 199] on input "Unit number" at bounding box center [919, 199] width 224 height 34
type input "7B"
click at [575, 452] on div "Drag files to upload or click here to browse" at bounding box center [549, 473] width 320 height 56
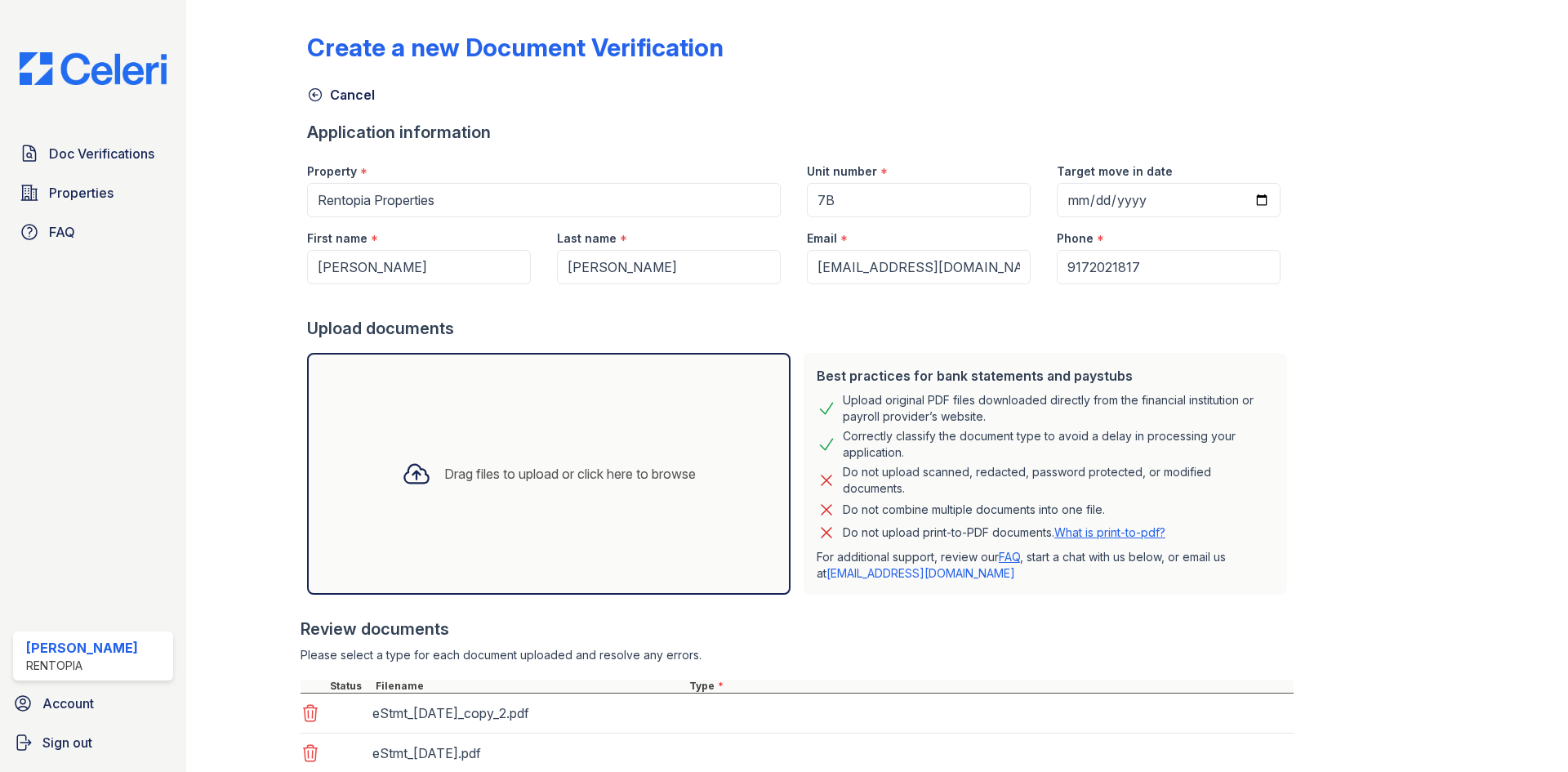
scroll to position [156, 0]
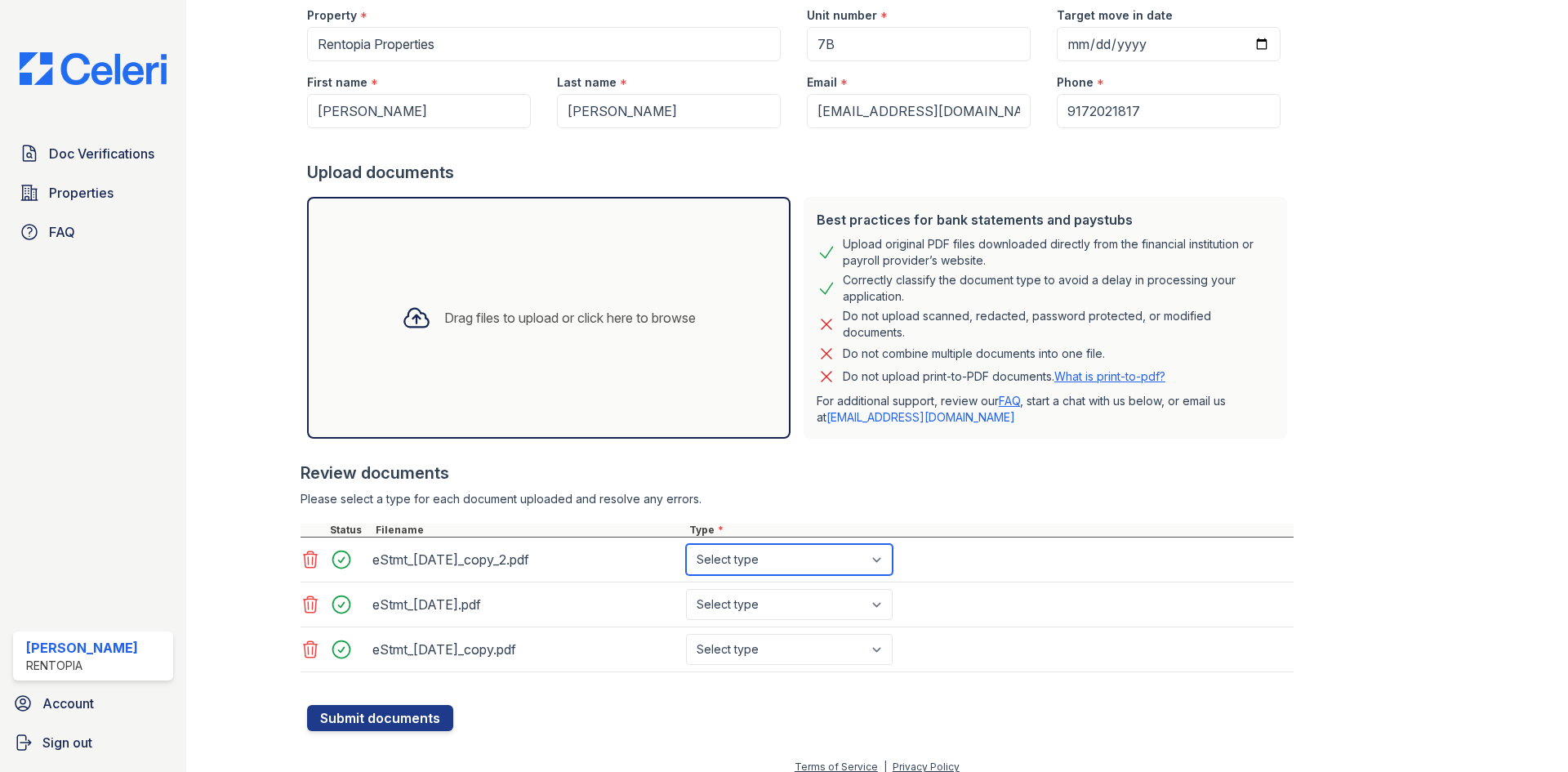
drag, startPoint x: 842, startPoint y: 559, endPoint x: 815, endPoint y: 558, distance: 27.0
click at [815, 558] on select "Select type Paystub Bank Statement Offer Letter Tax Documents Benefit Award Let…" at bounding box center [789, 559] width 207 height 31
select select "bank_statement"
click at [686, 544] on select "Select type Paystub Bank Statement Offer Letter Tax Documents Benefit Award Let…" at bounding box center [789, 559] width 207 height 31
drag, startPoint x: 797, startPoint y: 605, endPoint x: 795, endPoint y: 626, distance: 21.1
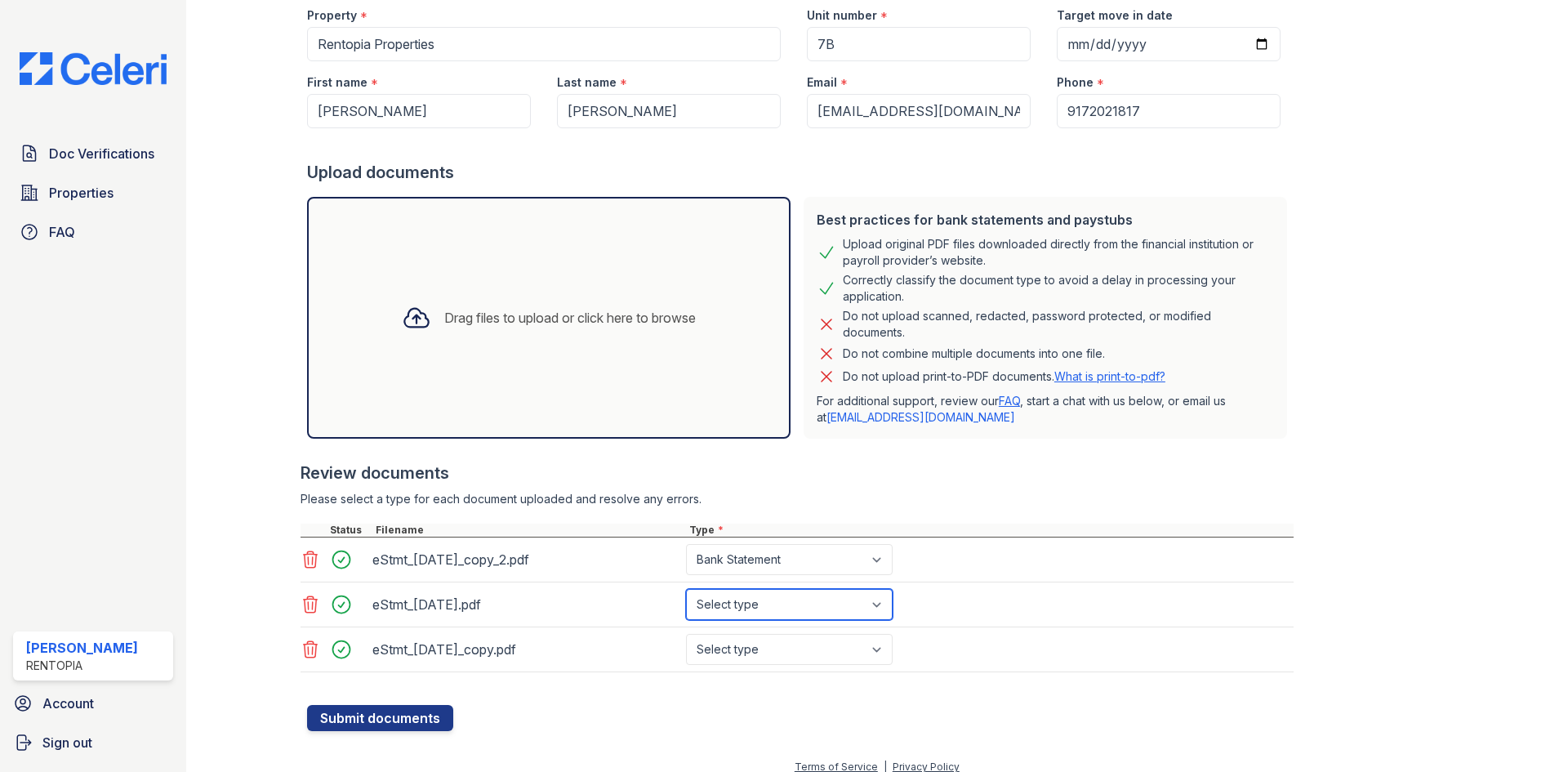
click at [797, 605] on select "Select type Paystub Bank Statement Offer Letter Tax Documents Benefit Award Let…" at bounding box center [789, 603] width 207 height 31
select select "bank_statement"
click at [686, 588] on select "Select type Paystub Bank Statement Offer Letter Tax Documents Benefit Award Let…" at bounding box center [789, 603] width 207 height 31
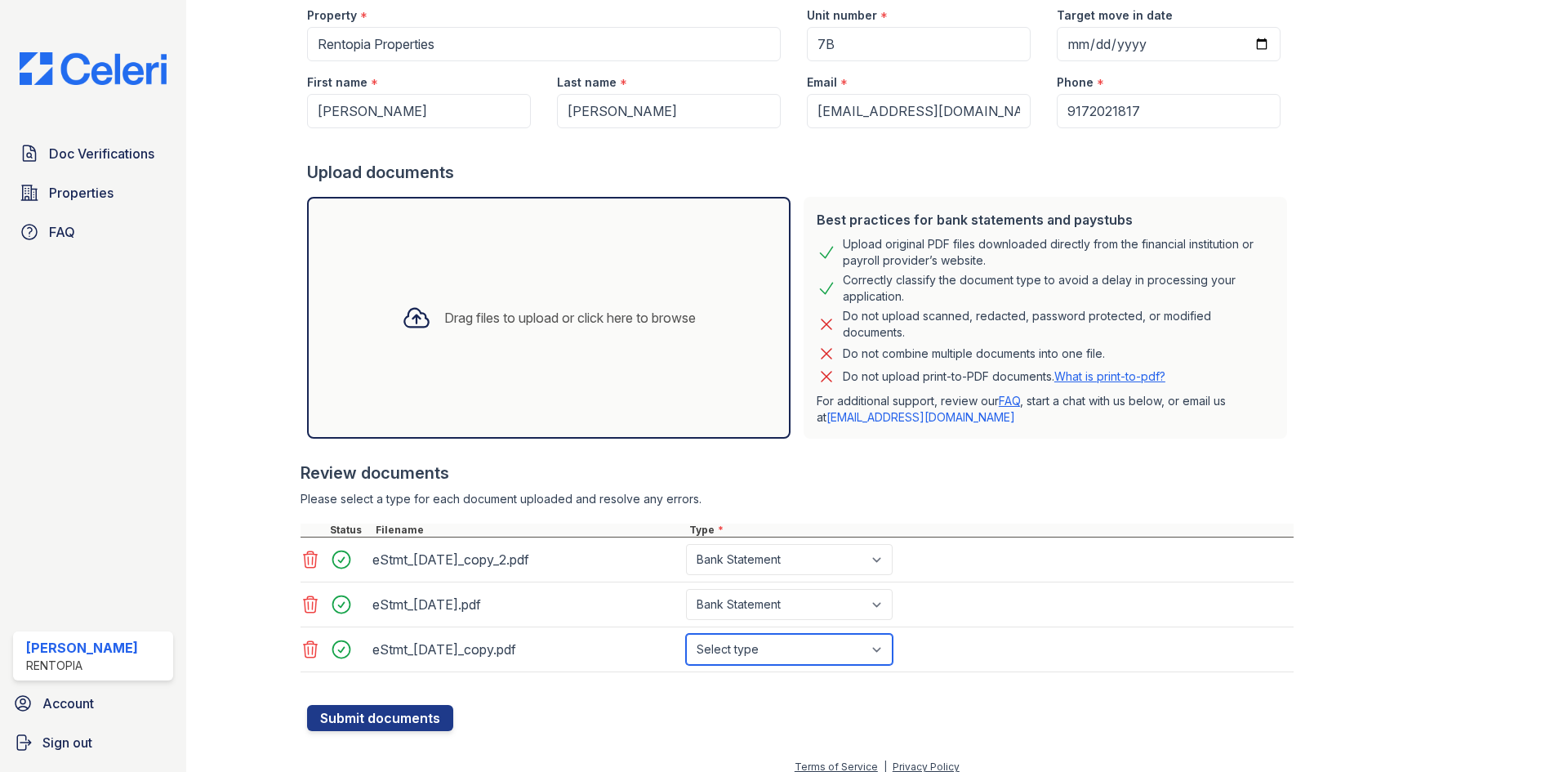
click at [797, 650] on select "Select type Paystub Bank Statement Offer Letter Tax Documents Benefit Award Let…" at bounding box center [789, 648] width 207 height 31
select select "bank_statement"
click at [686, 633] on select "Select type Paystub Bank Statement Offer Letter Tax Documents Benefit Award Let…" at bounding box center [789, 648] width 207 height 31
click at [359, 718] on button "Submit documents" at bounding box center [380, 717] width 146 height 26
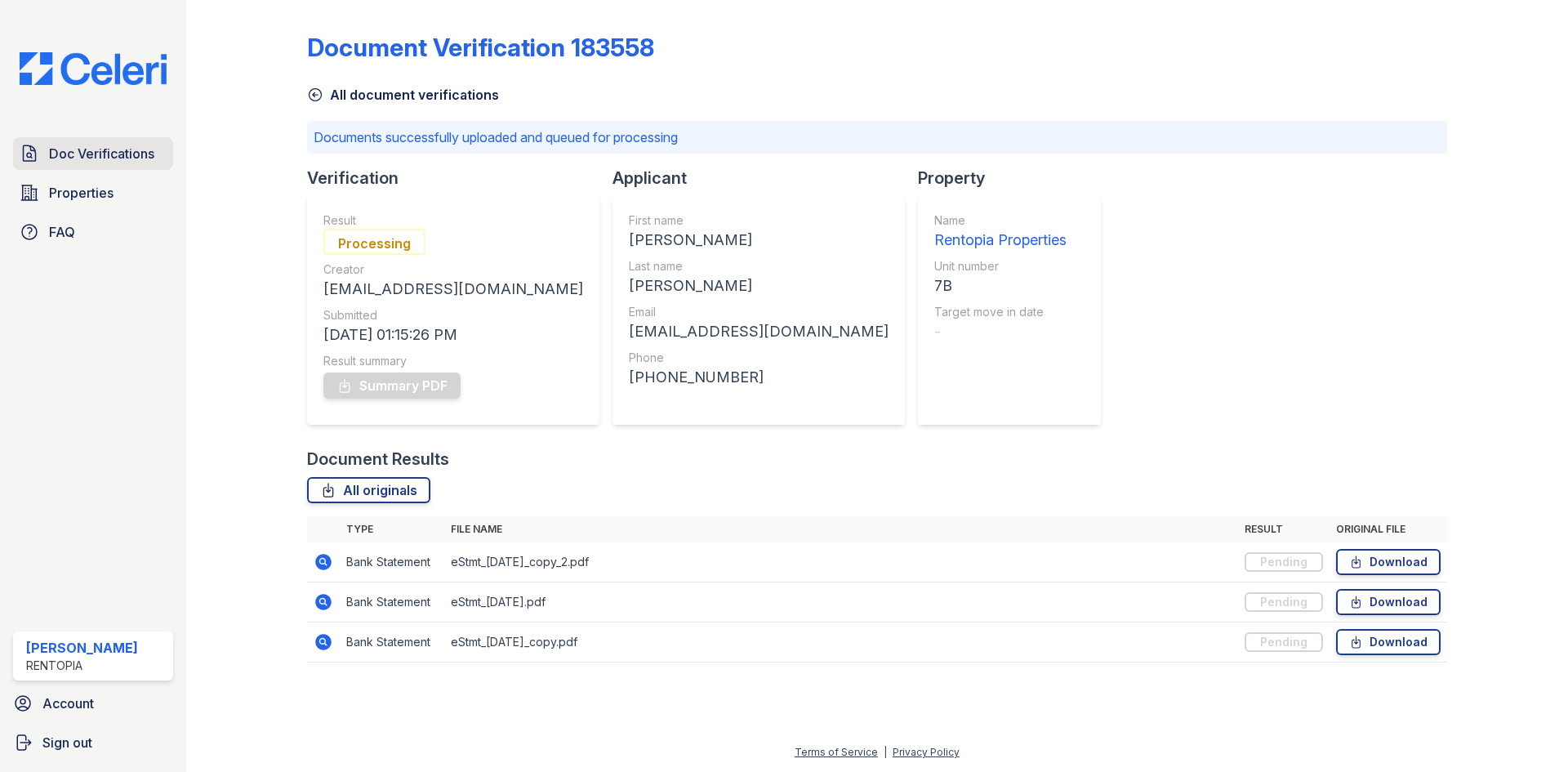
click at [115, 148] on span "Doc Verifications" at bounding box center [102, 153] width 105 height 19
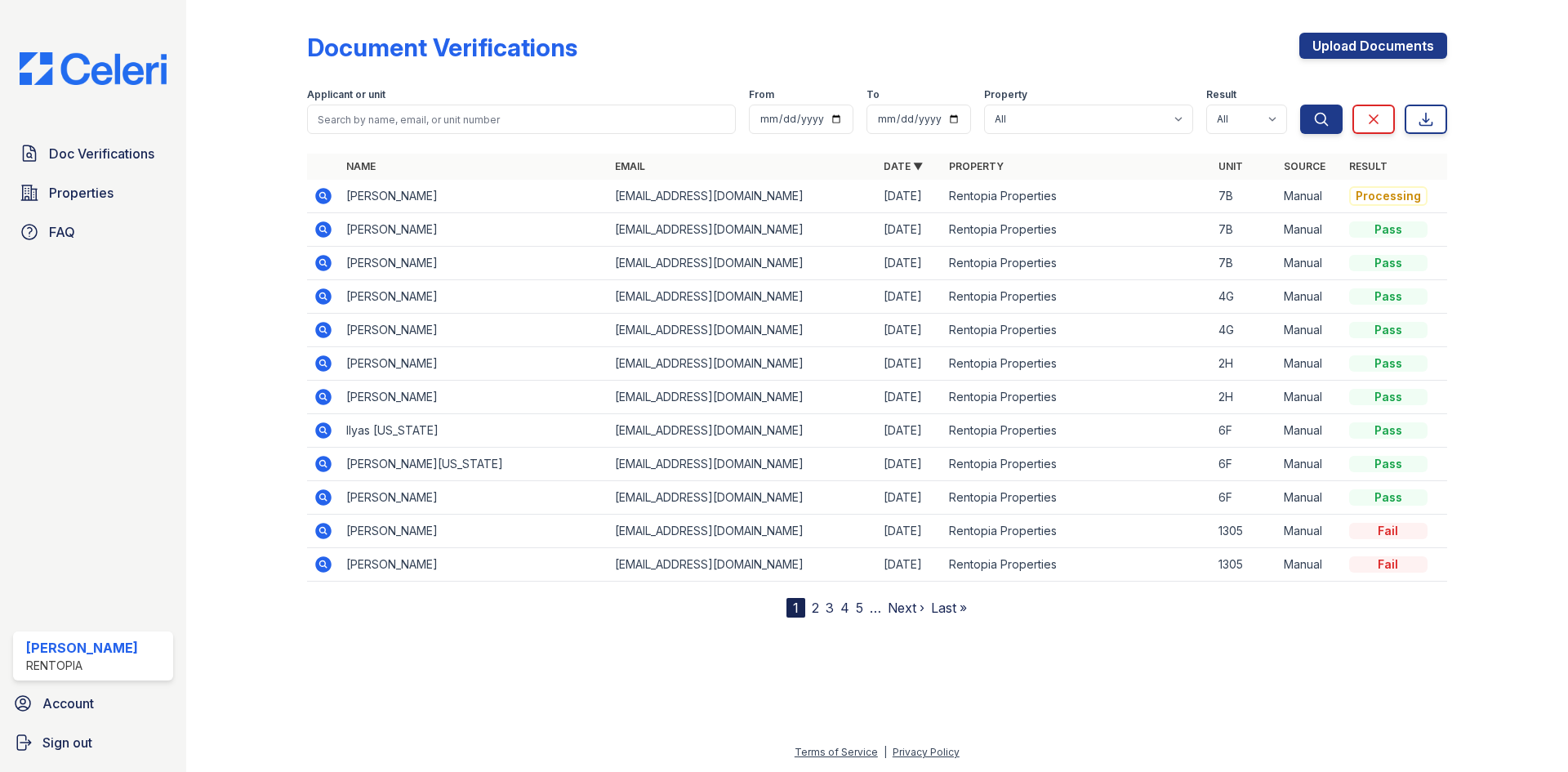
click at [325, 261] on icon at bounding box center [323, 262] width 19 height 19
click at [322, 228] on icon at bounding box center [322, 228] width 4 height 4
click at [326, 200] on icon at bounding box center [324, 196] width 17 height 17
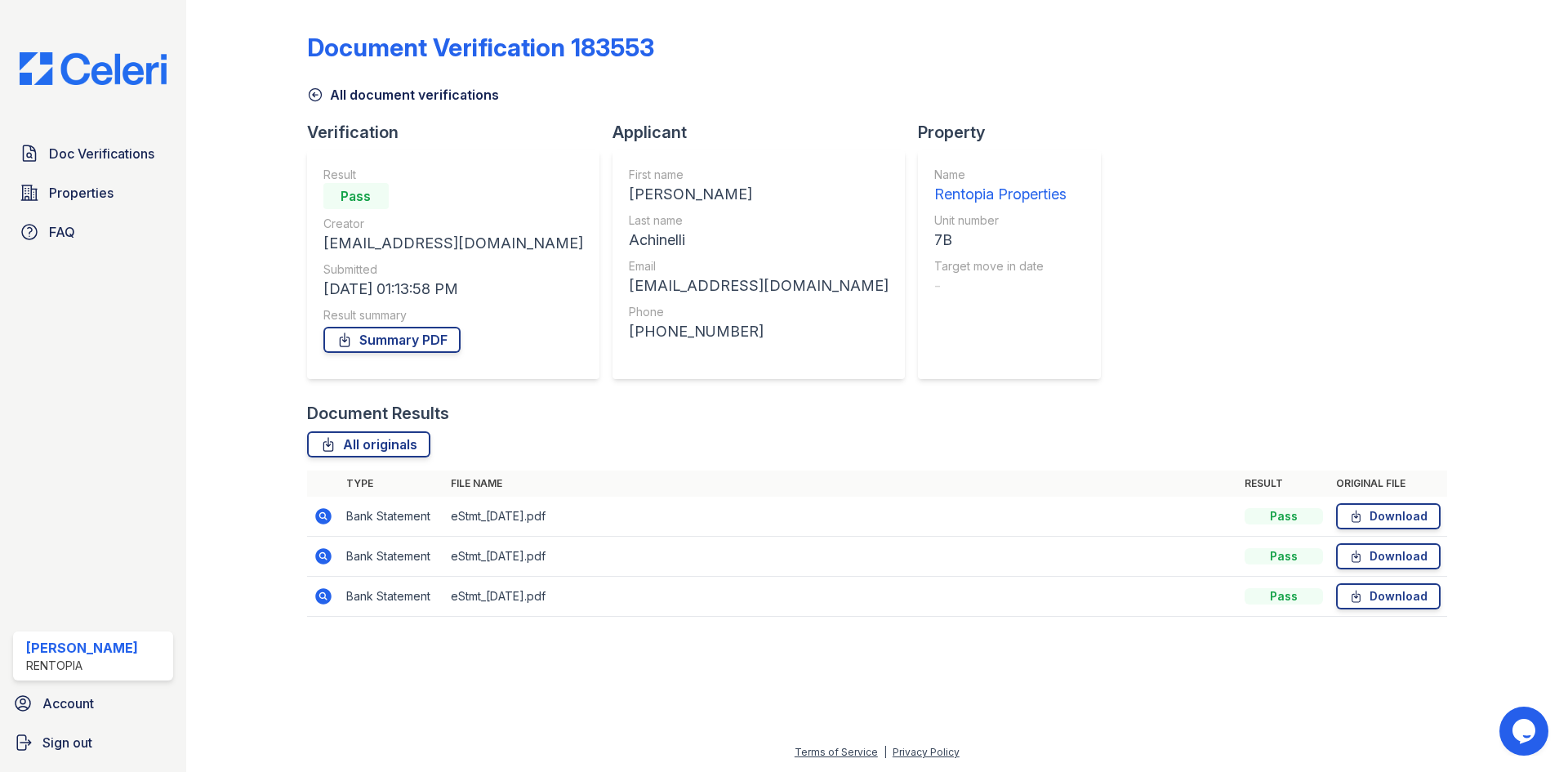
drag, startPoint x: 444, startPoint y: 339, endPoint x: 492, endPoint y: 312, distance: 55.1
click at [444, 339] on link "Summary PDF" at bounding box center [391, 339] width 137 height 26
click at [396, 343] on link "Summary PDF" at bounding box center [391, 339] width 137 height 26
click at [110, 152] on span "Doc Verifications" at bounding box center [102, 153] width 105 height 19
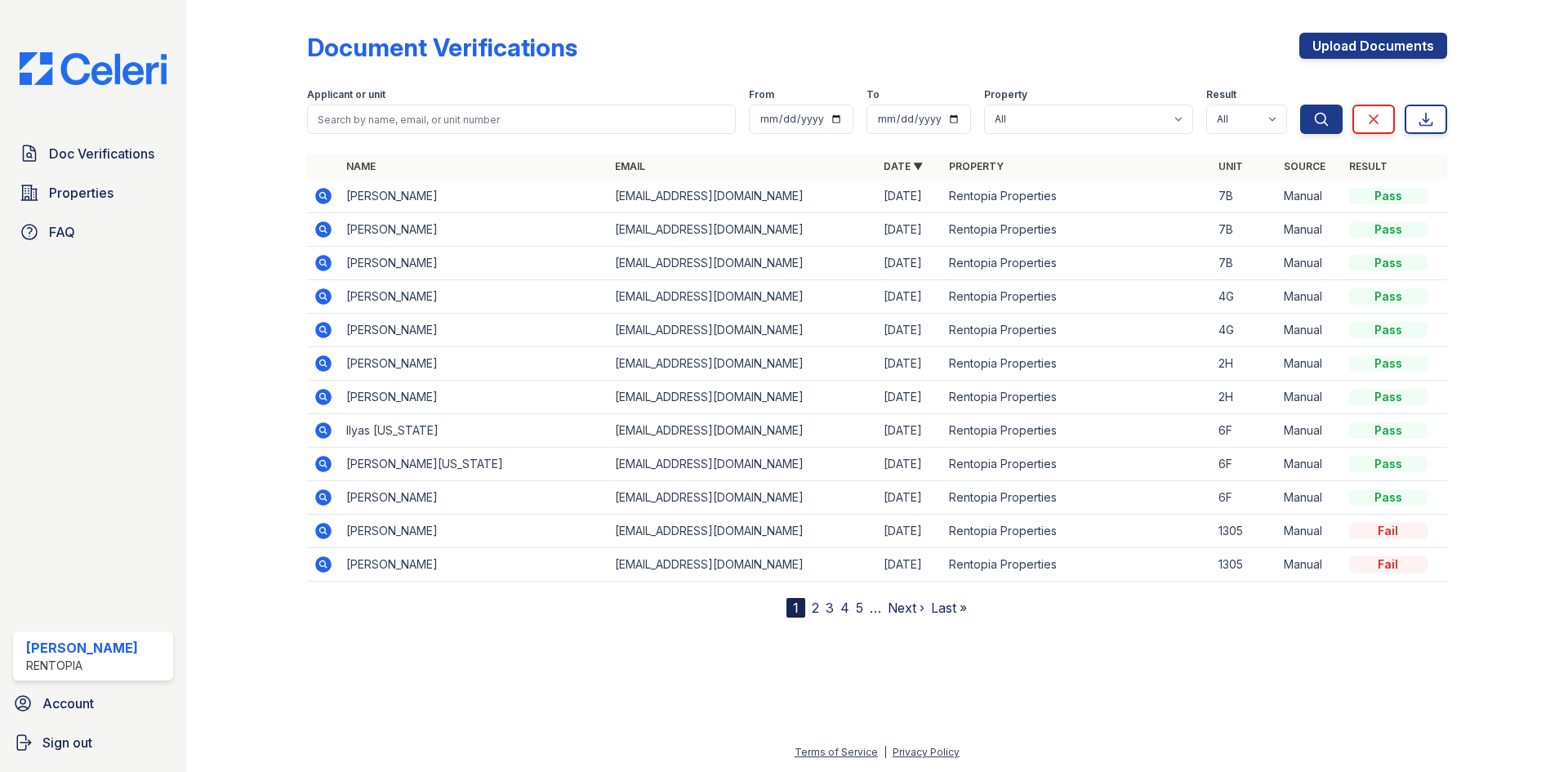
click at [320, 195] on icon at bounding box center [323, 195] width 19 height 19
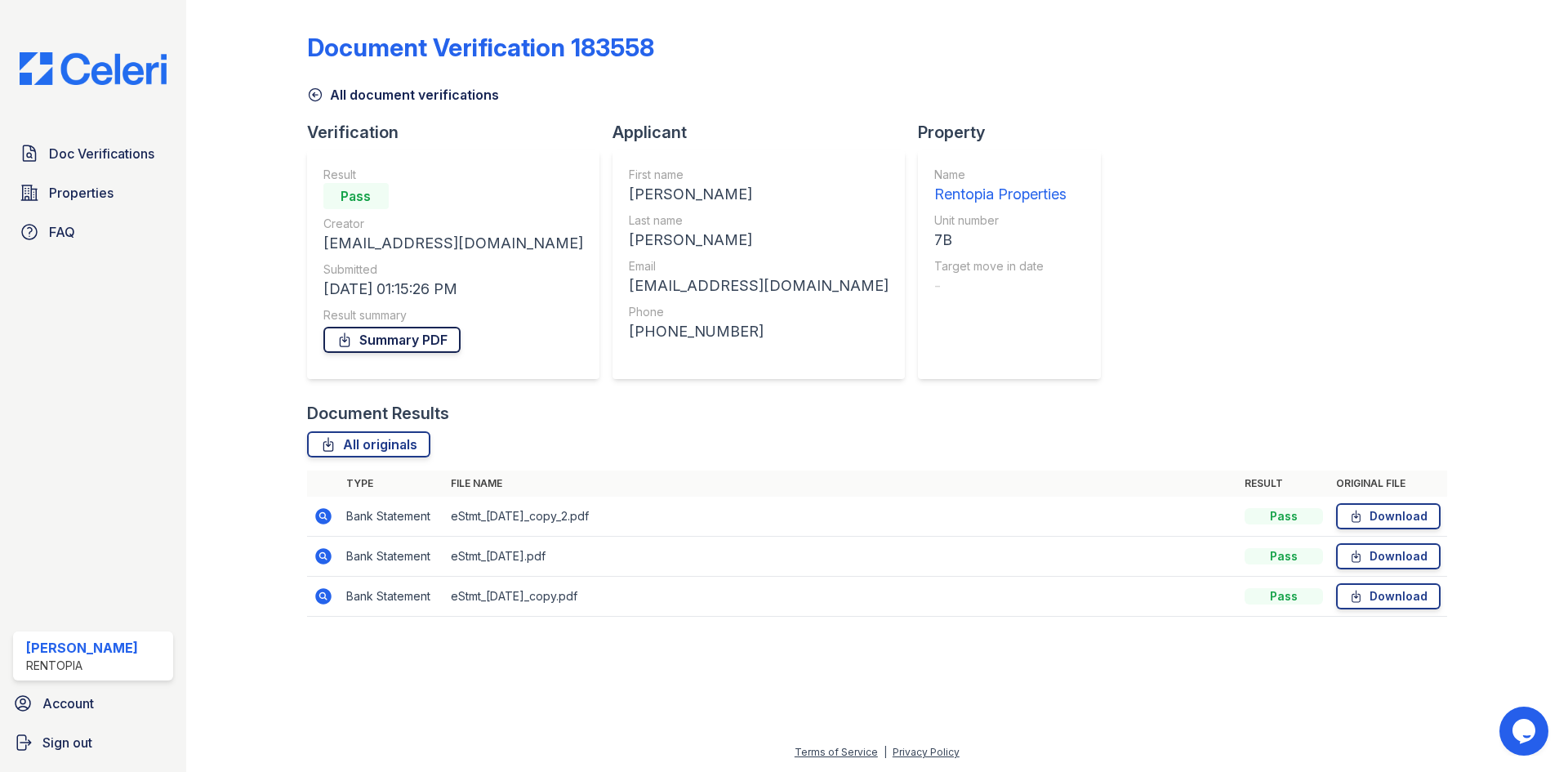
click at [389, 338] on link "Summary PDF" at bounding box center [391, 339] width 137 height 26
click at [380, 340] on link "Summary PDF" at bounding box center [391, 339] width 137 height 26
